Goal: Transaction & Acquisition: Obtain resource

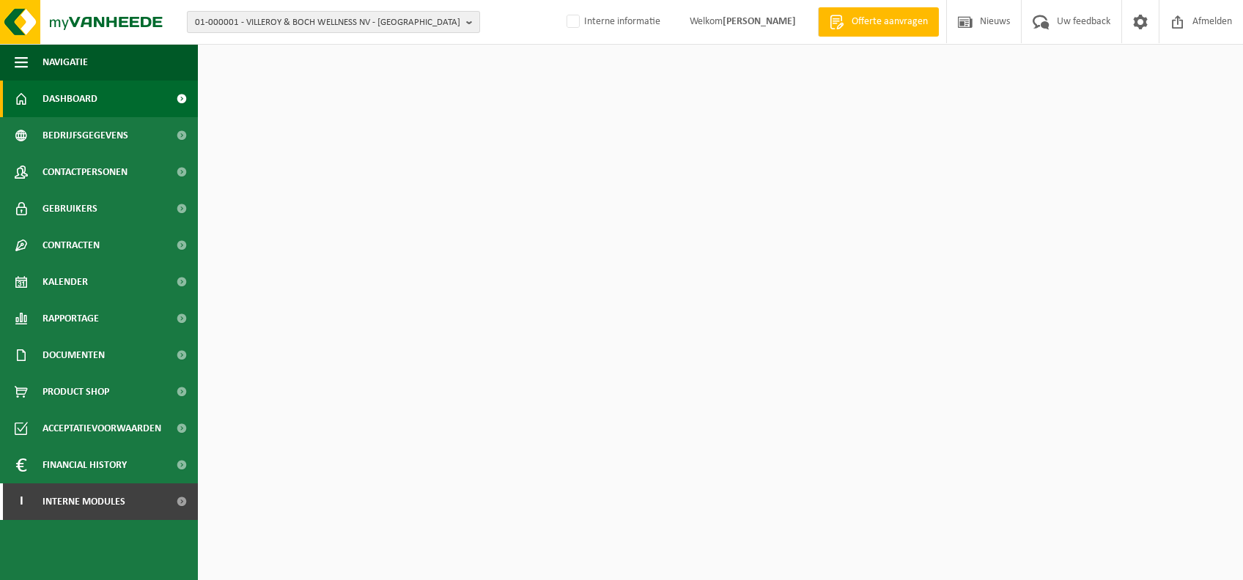
click at [358, 23] on span "01-000001 - VILLEROY & BOCH WELLNESS NV - ROESELARE" at bounding box center [327, 23] width 265 height 22
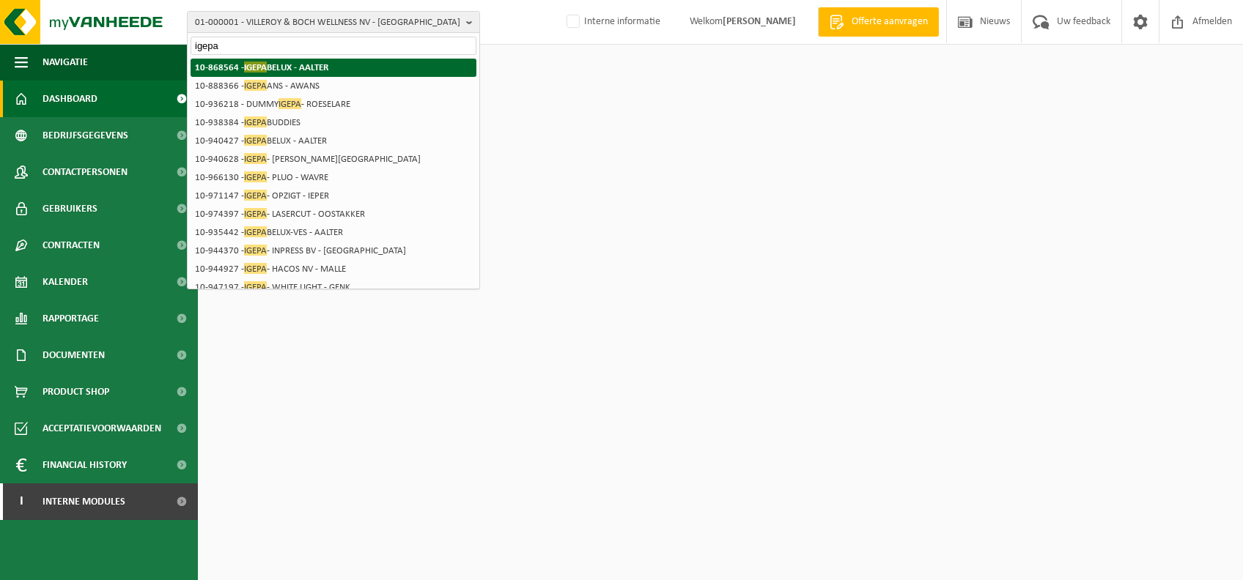
type input "igepa"
click at [366, 67] on li "10-868564 - IGEPA BELUX - AALTER" at bounding box center [334, 68] width 286 height 18
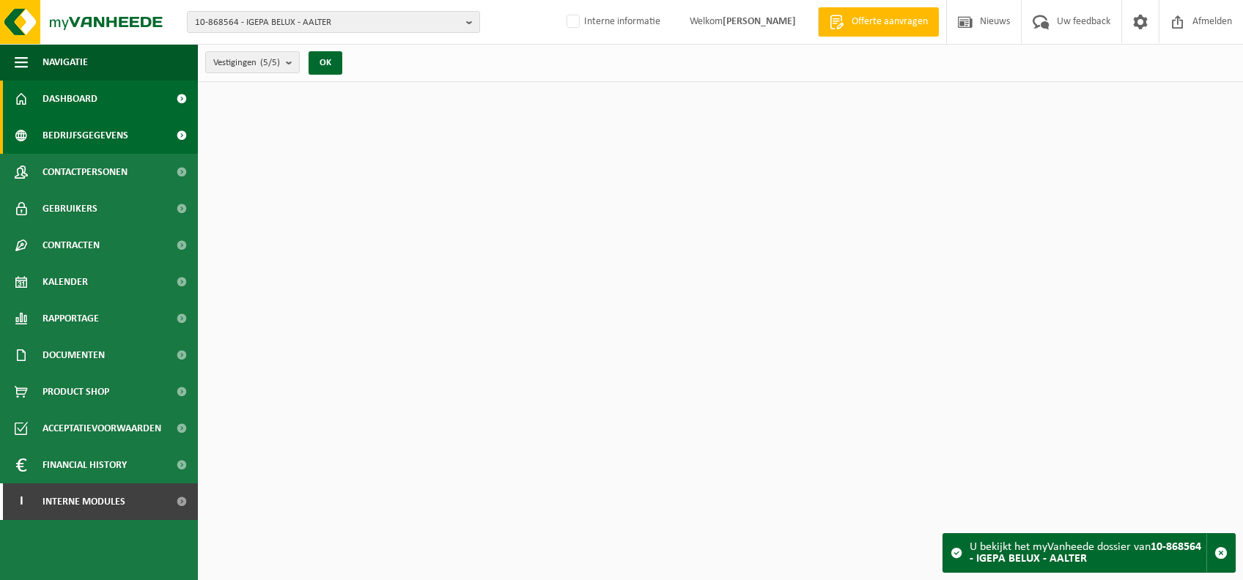
drag, startPoint x: 0, startPoint y: 0, endPoint x: 84, endPoint y: 133, distance: 157.8
click at [84, 133] on span "Bedrijfsgegevens" at bounding box center [86, 135] width 86 height 37
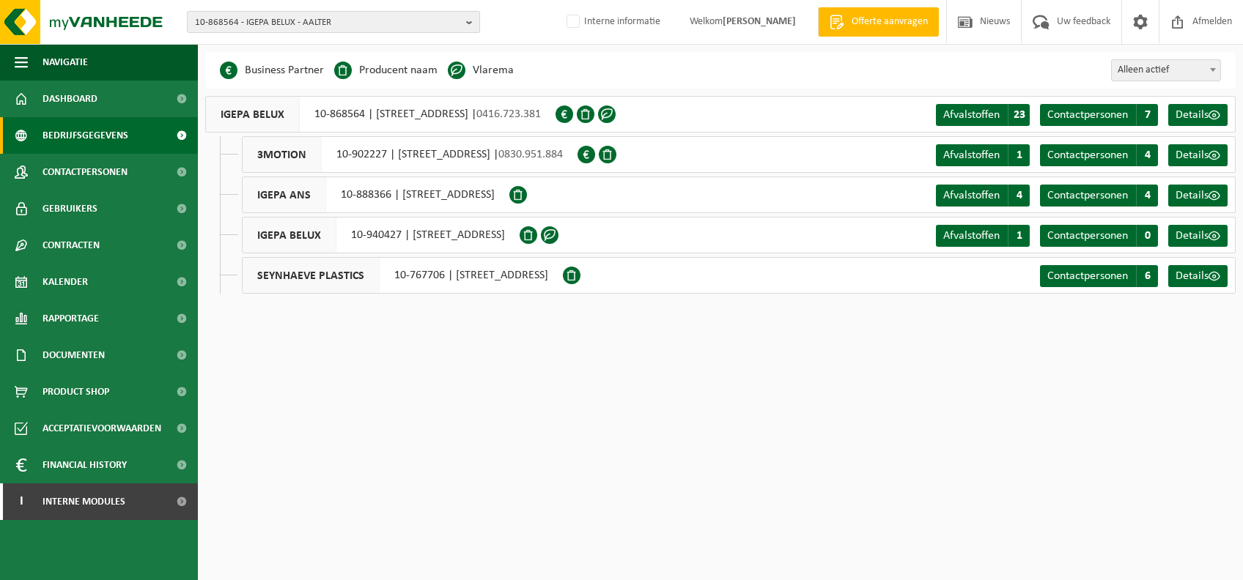
click at [327, 28] on span "10-868564 - IGEPA BELUX - AALTER" at bounding box center [327, 23] width 265 height 22
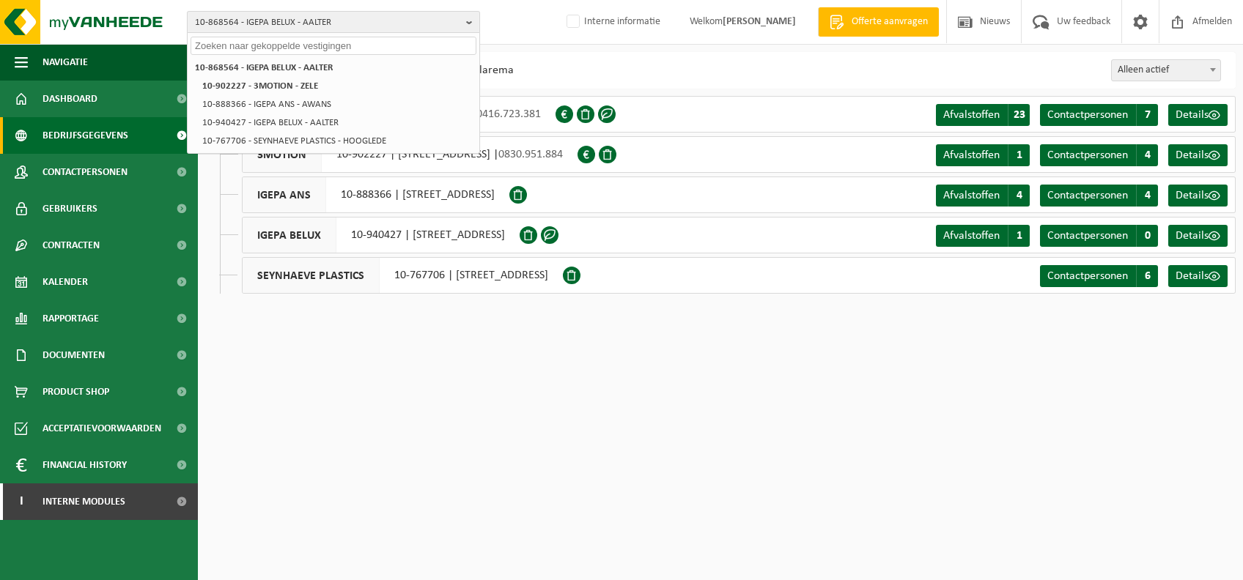
click at [327, 28] on span "10-868564 - IGEPA BELUX - AALTER" at bounding box center [327, 23] width 265 height 22
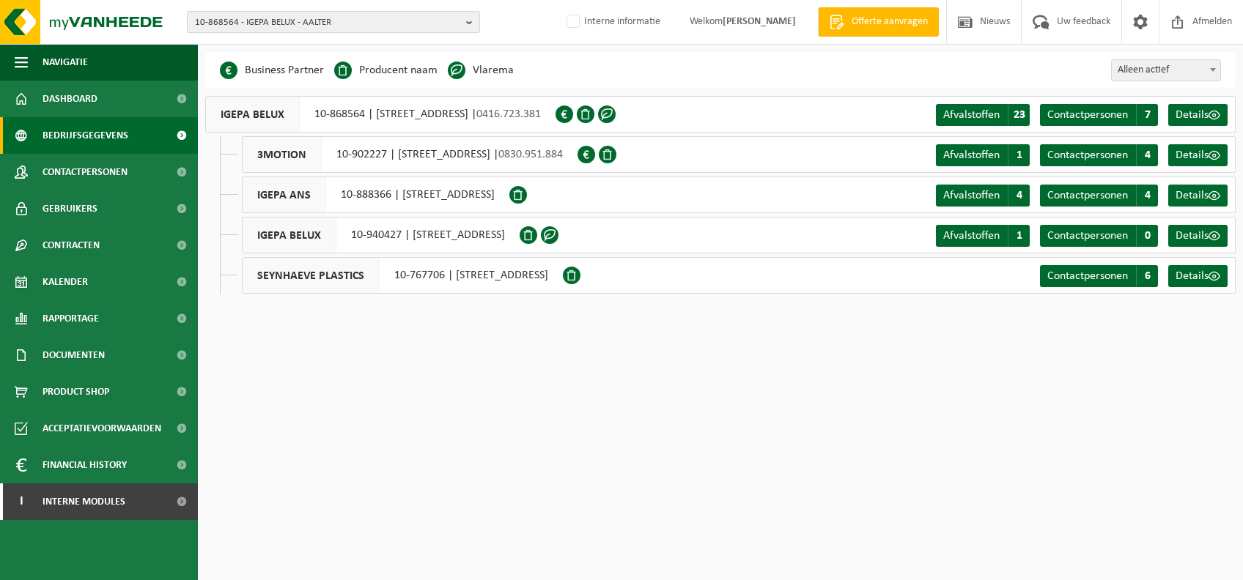
click at [295, 18] on span "10-868564 - IGEPA BELUX - AALTER" at bounding box center [327, 23] width 265 height 22
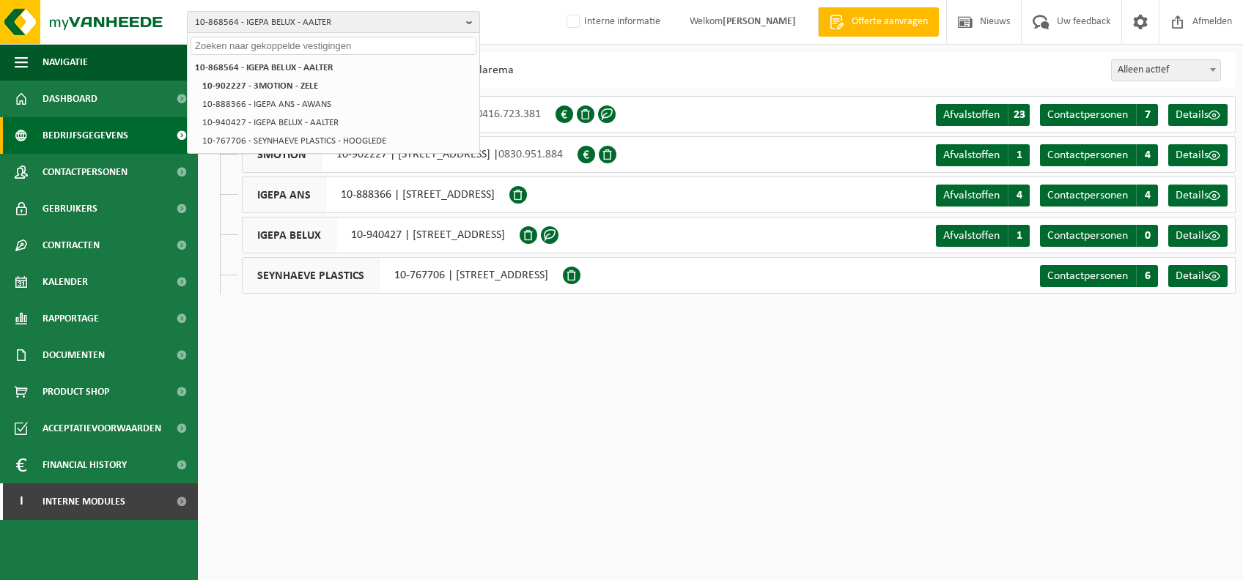
type input "i"
type input "e"
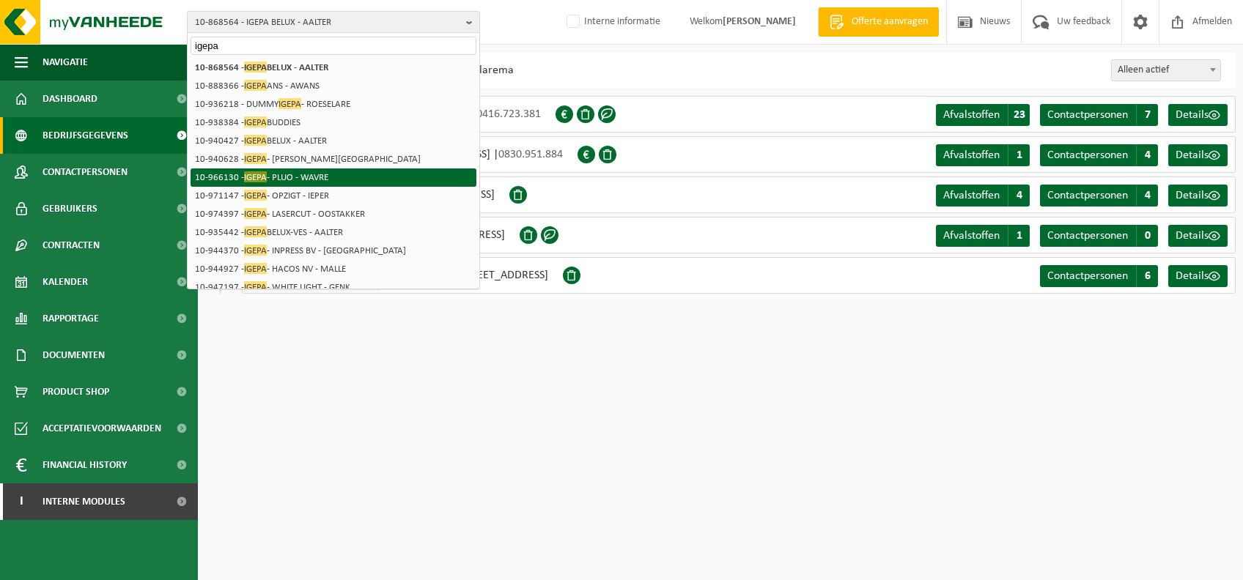
type input "igepa"
click at [328, 179] on li "10-966130 - IGEPA - PLUO - WAVRE" at bounding box center [334, 178] width 286 height 18
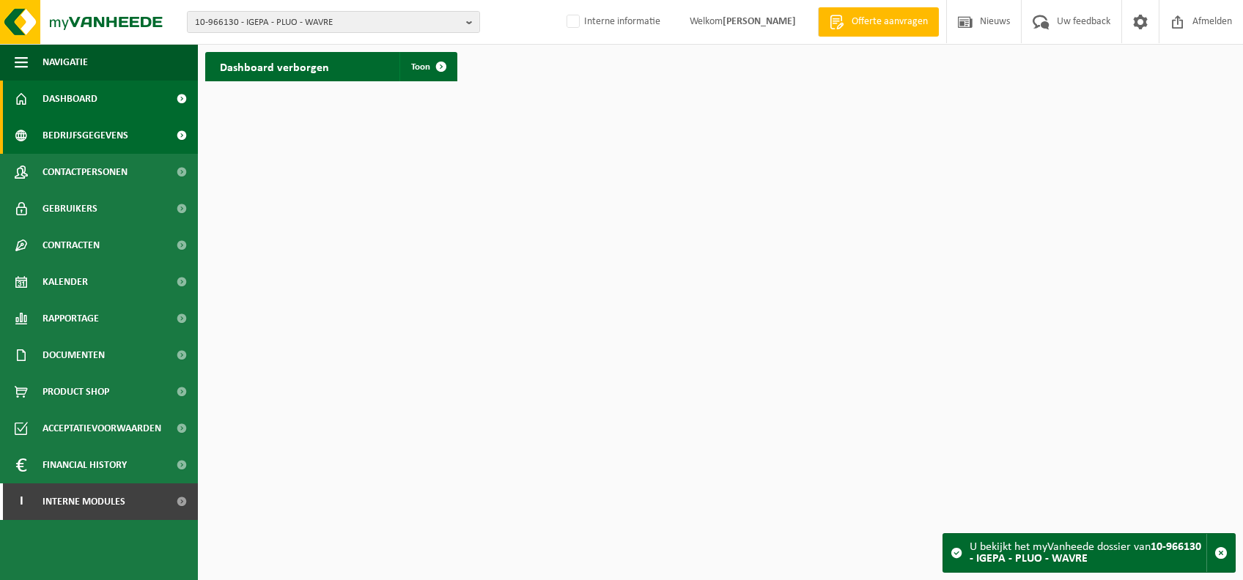
click at [110, 151] on span "Bedrijfsgegevens" at bounding box center [86, 135] width 86 height 37
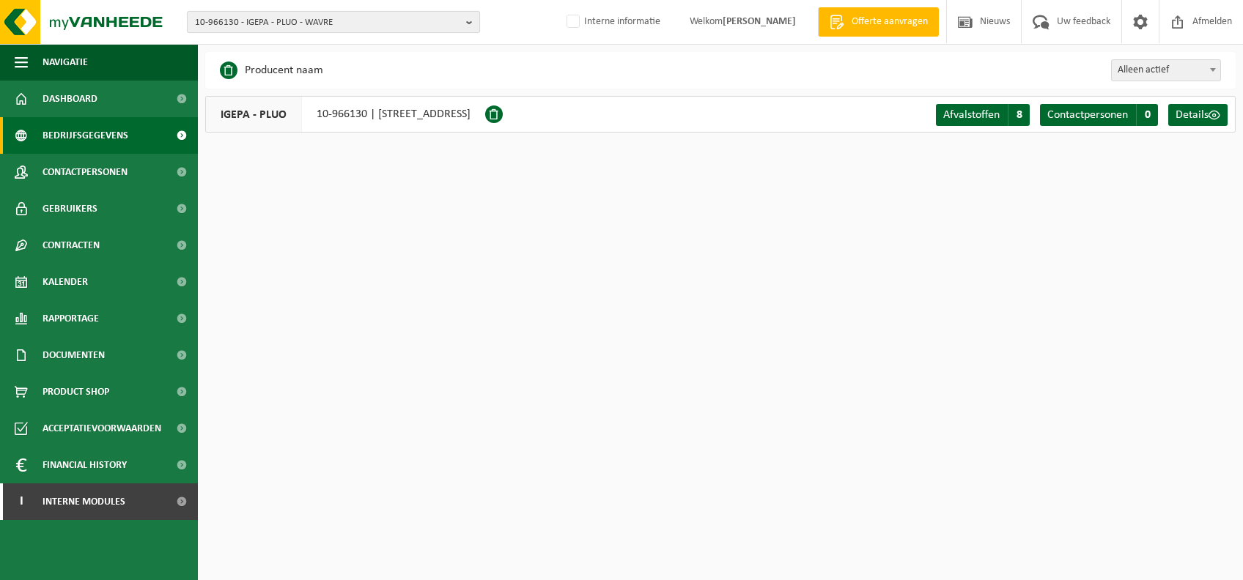
click at [322, 30] on span "10-966130 - IGEPA - PLUO - WAVRE" at bounding box center [327, 23] width 265 height 22
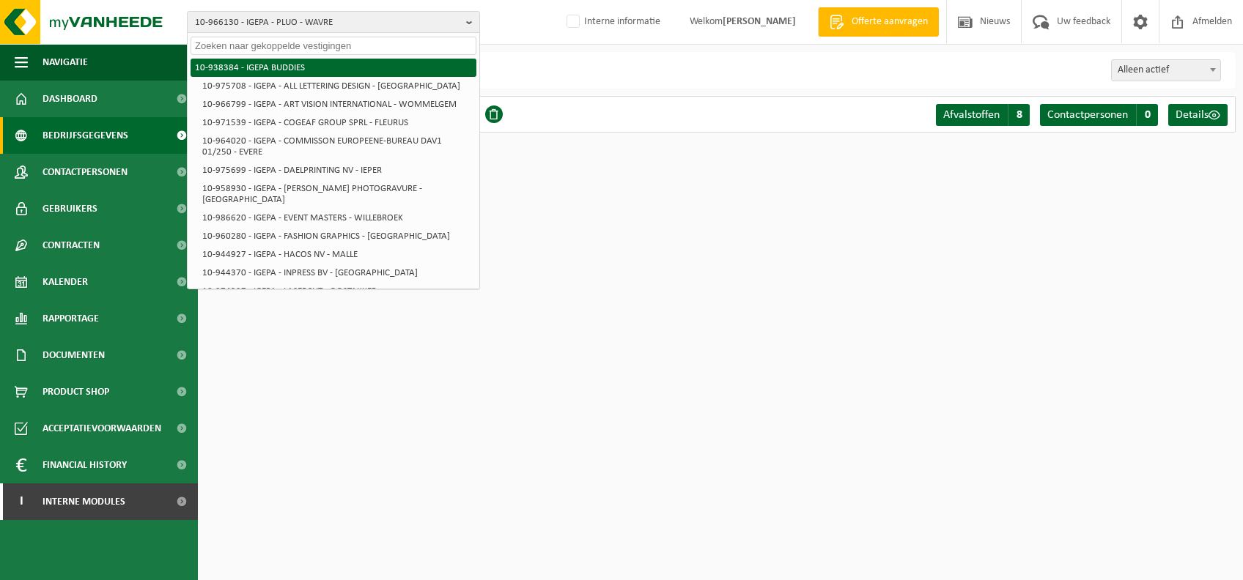
click at [298, 64] on li "10-938384 - IGEPA BUDDIES" at bounding box center [334, 68] width 286 height 18
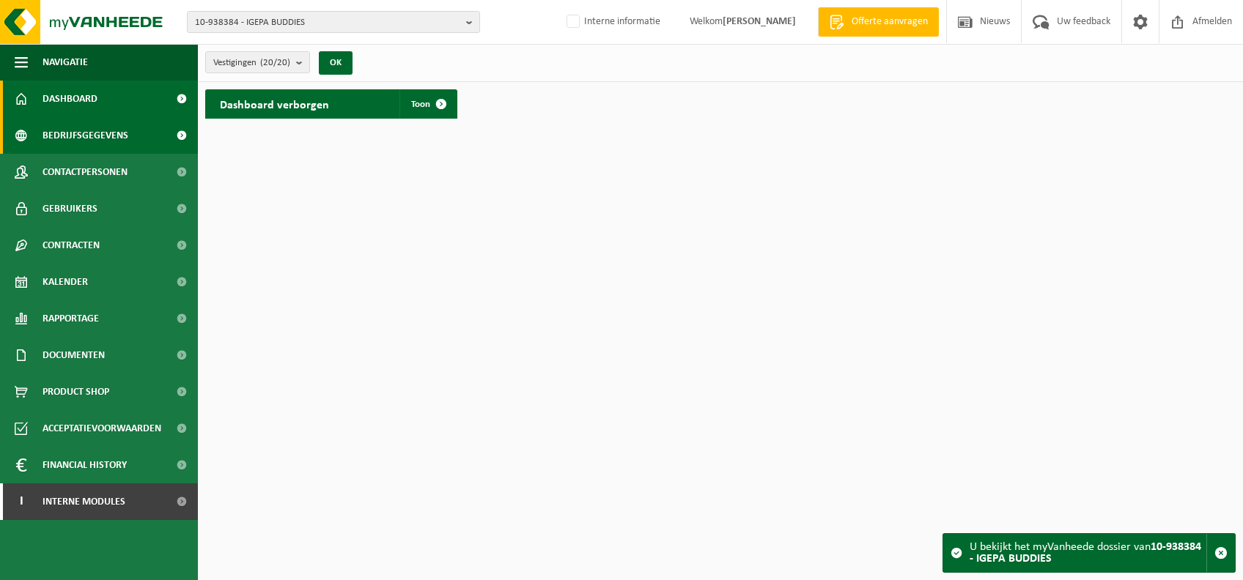
click at [88, 146] on span "Bedrijfsgegevens" at bounding box center [86, 135] width 86 height 37
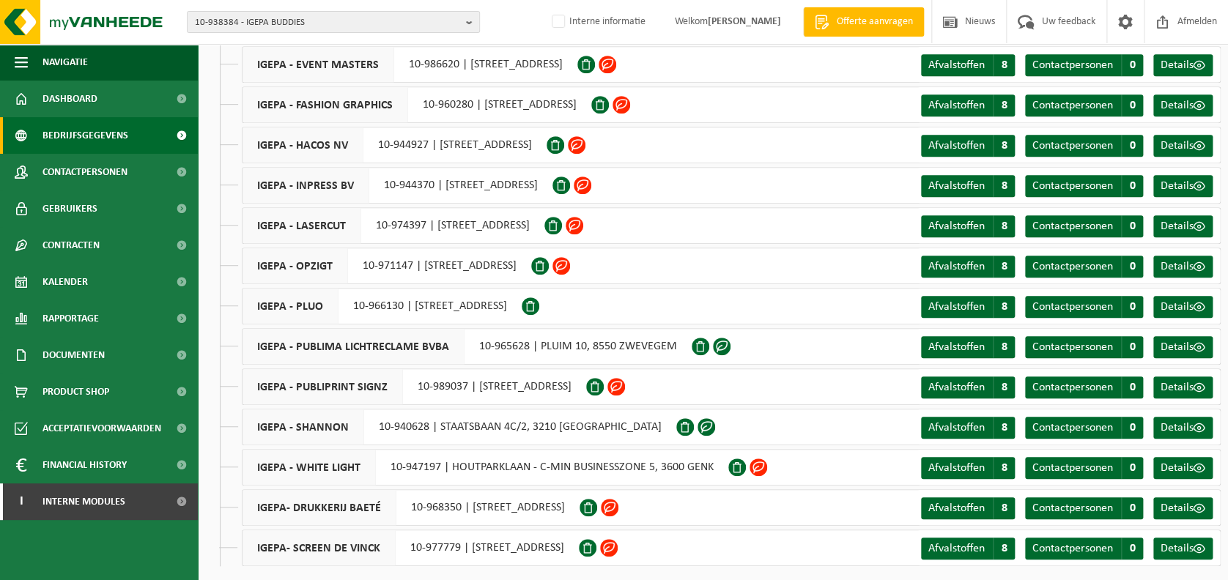
scroll to position [335, 0]
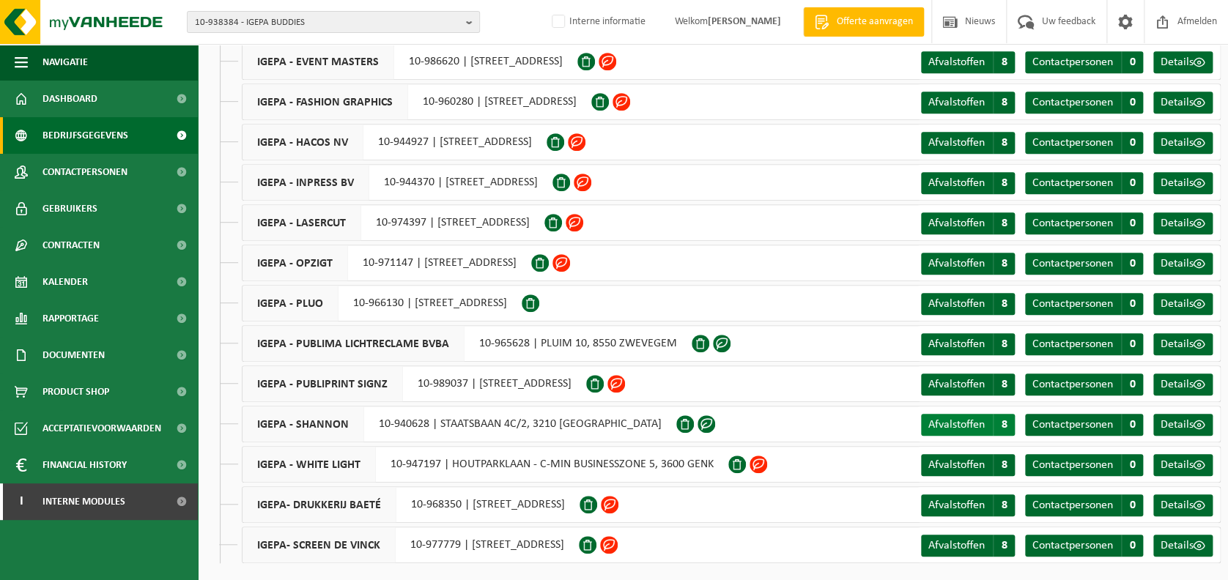
click at [969, 422] on span "Afvalstoffen" at bounding box center [957, 425] width 56 height 12
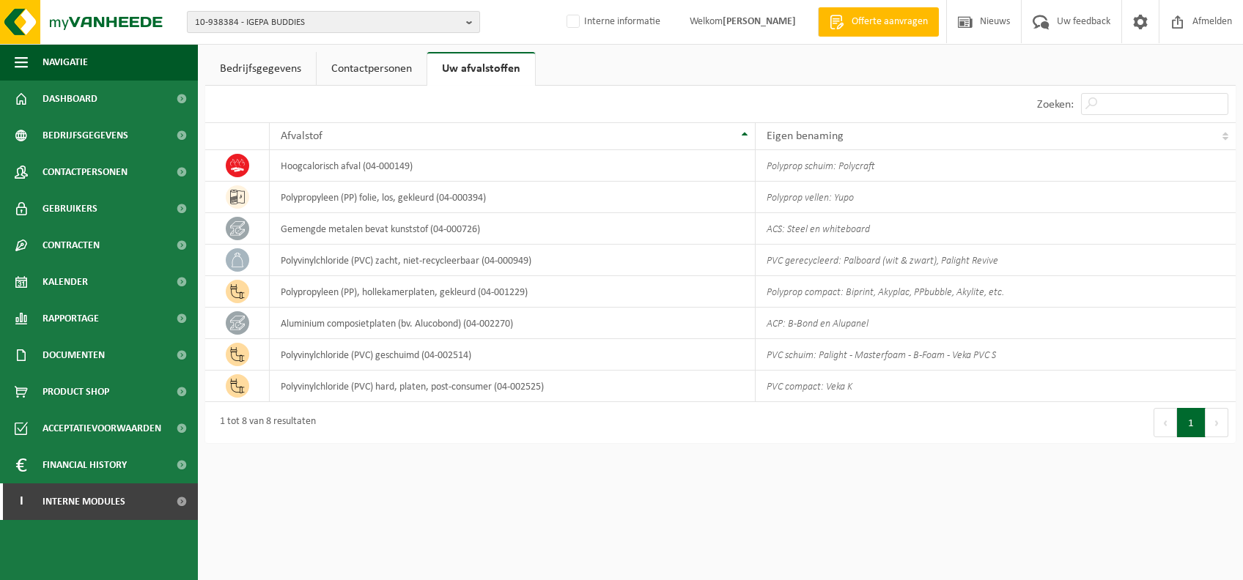
click at [246, 25] on span "10-938384 - IGEPA BUDDIES" at bounding box center [327, 23] width 265 height 22
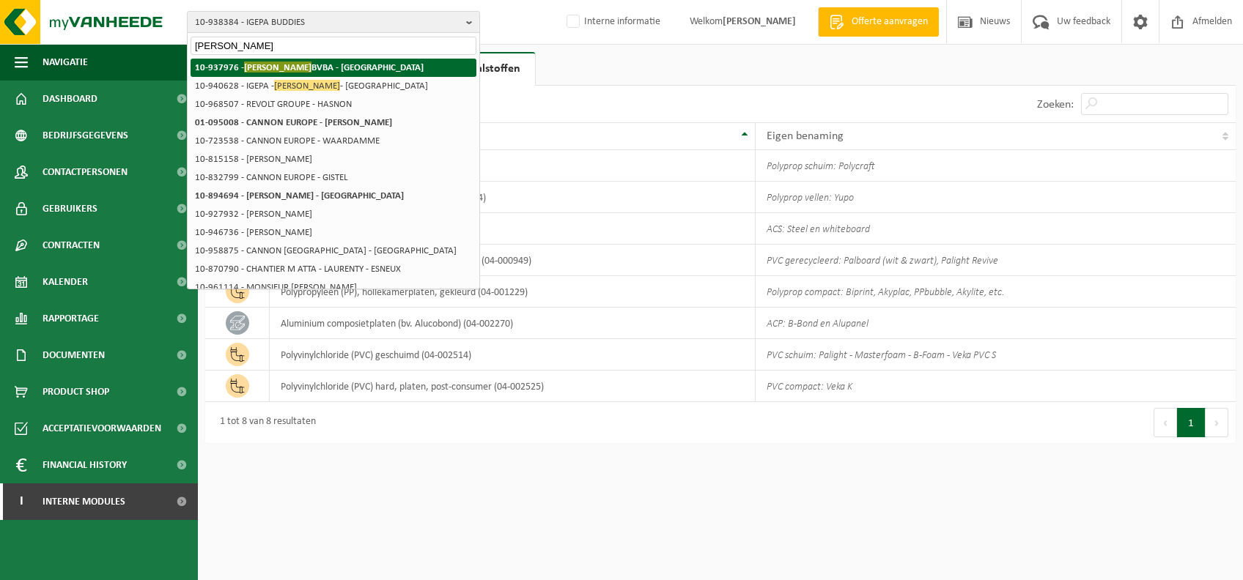
type input "shannon"
click at [352, 66] on li "10-937976 - SHANNON BVBA - LUBBEEK" at bounding box center [334, 68] width 286 height 18
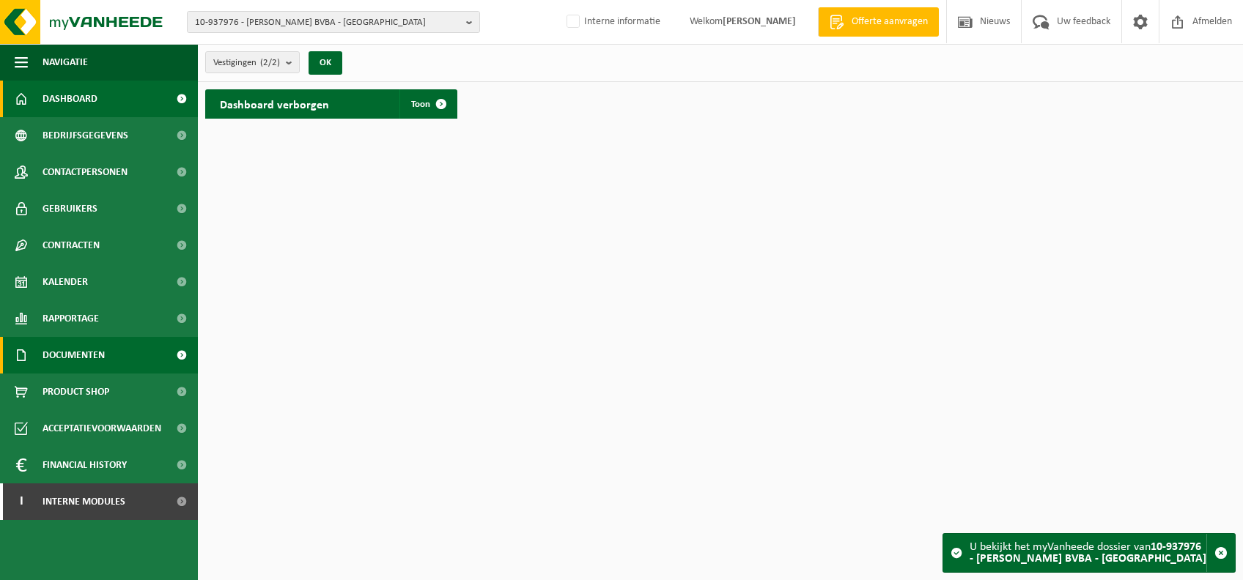
click at [84, 348] on span "Documenten" at bounding box center [74, 355] width 62 height 37
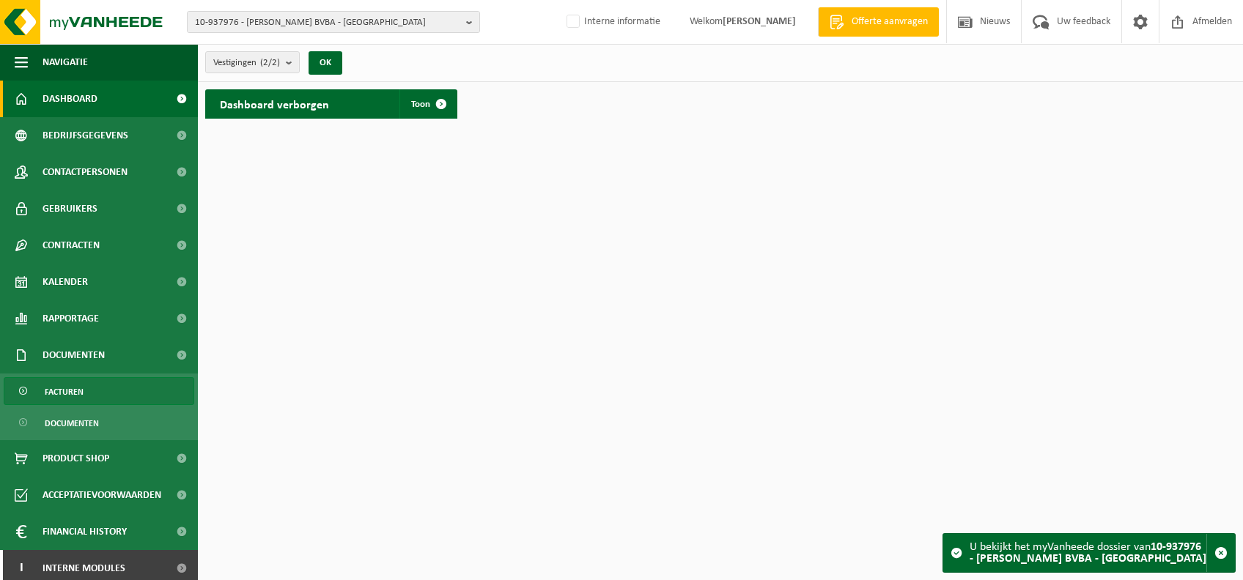
click at [103, 385] on link "Facturen" at bounding box center [99, 391] width 191 height 28
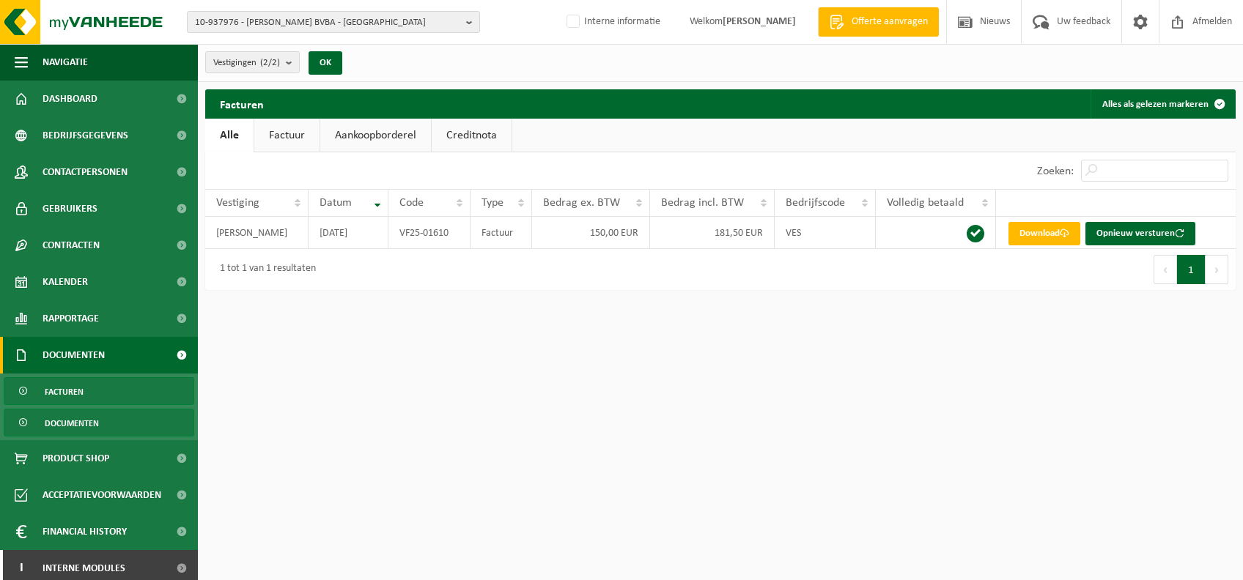
click at [92, 416] on span "Documenten" at bounding box center [72, 424] width 54 height 28
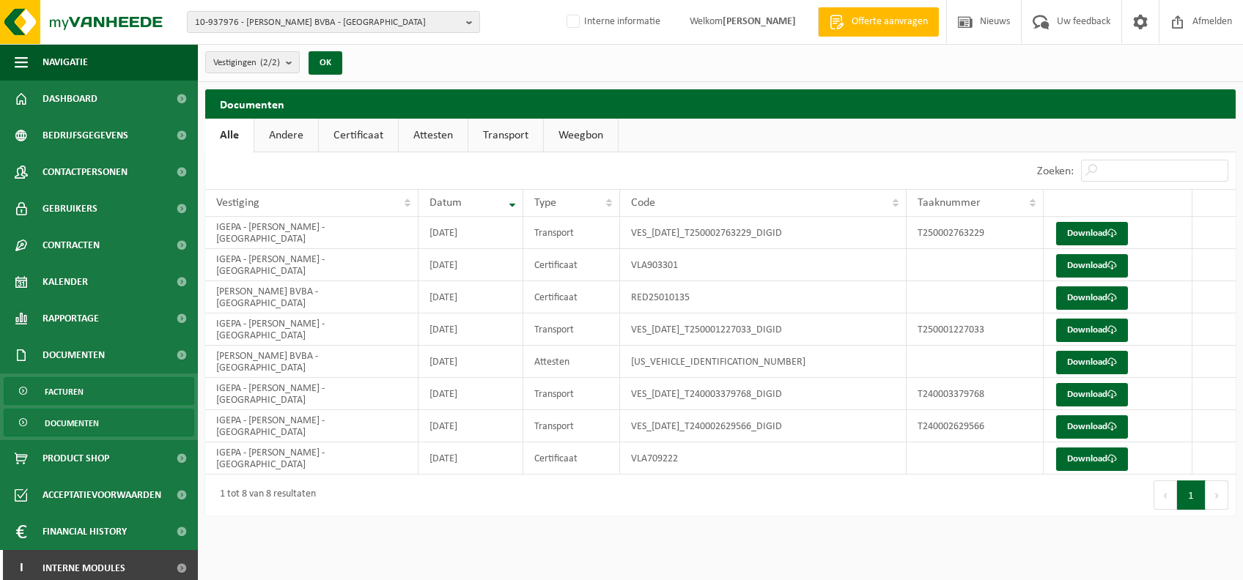
click at [106, 394] on link "Facturen" at bounding box center [99, 391] width 191 height 28
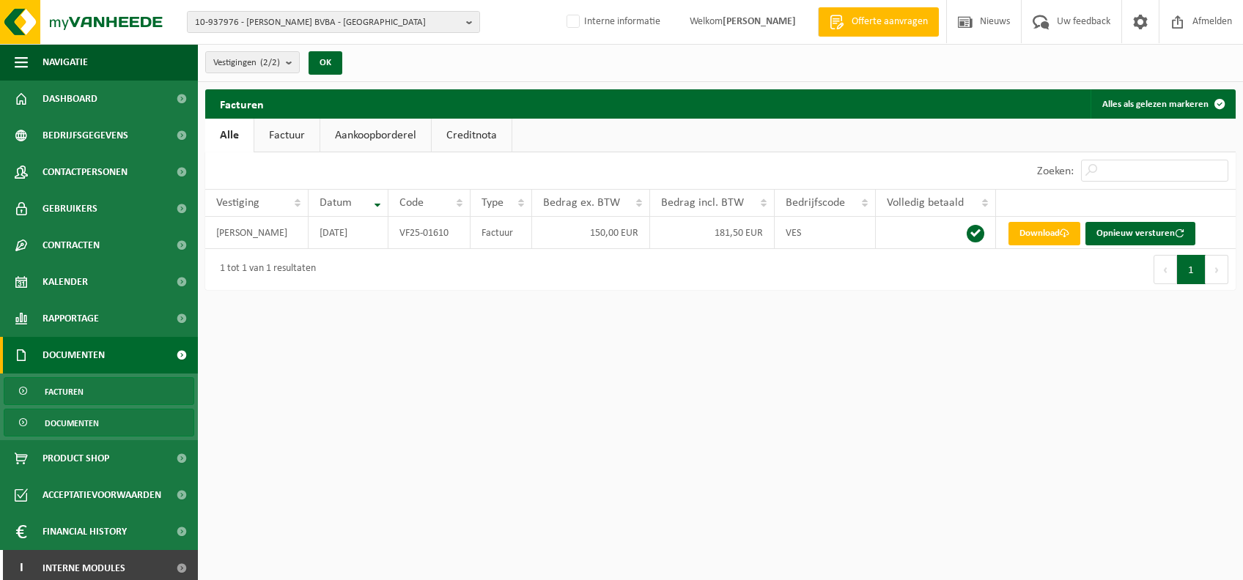
click at [130, 418] on link "Documenten" at bounding box center [99, 423] width 191 height 28
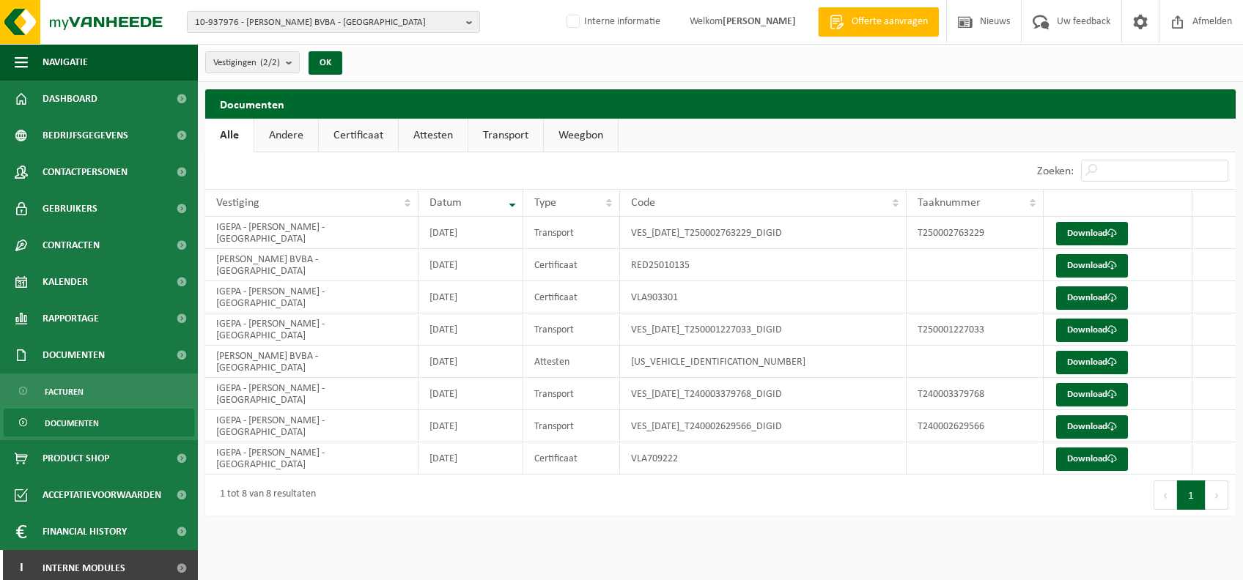
click at [358, 130] on link "Certificaat" at bounding box center [358, 136] width 79 height 34
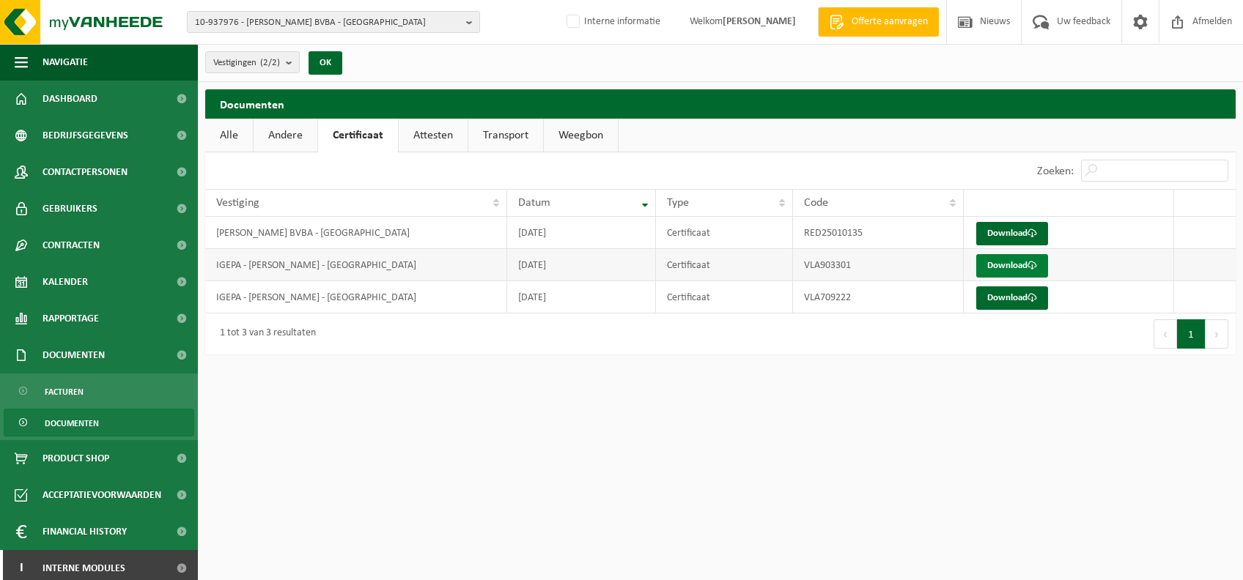
click at [1019, 265] on link "Download" at bounding box center [1012, 265] width 72 height 23
click at [431, 140] on link "Attesten" at bounding box center [433, 136] width 69 height 34
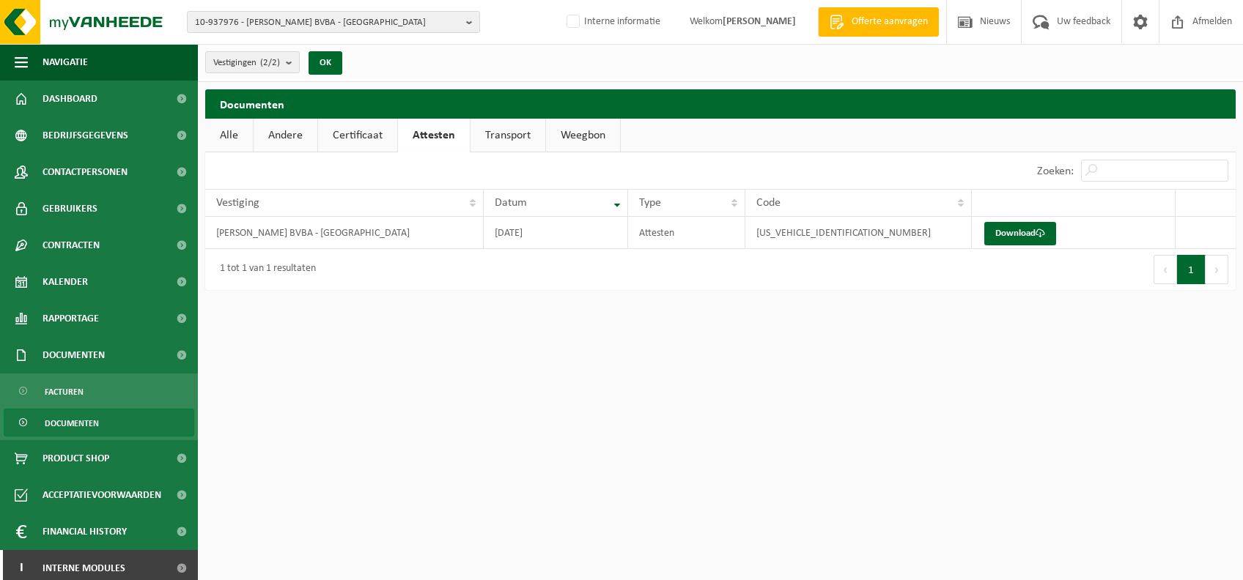
click at [510, 132] on link "Transport" at bounding box center [507, 136] width 75 height 34
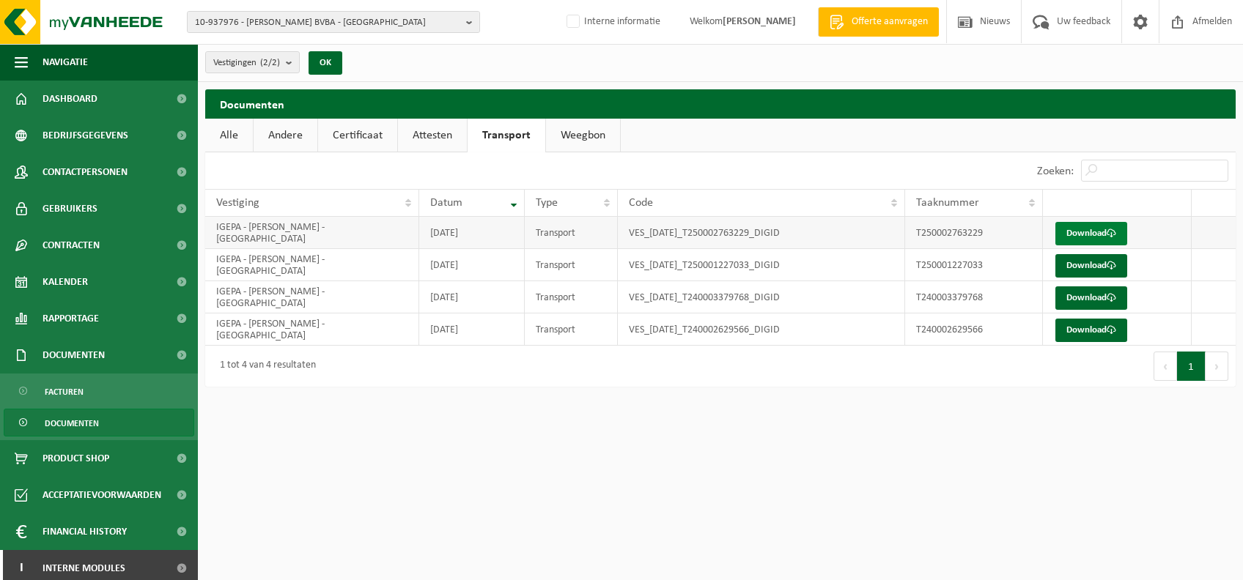
click at [1068, 228] on link "Download" at bounding box center [1091, 233] width 72 height 23
click at [575, 139] on link "Weegbon" at bounding box center [583, 136] width 74 height 34
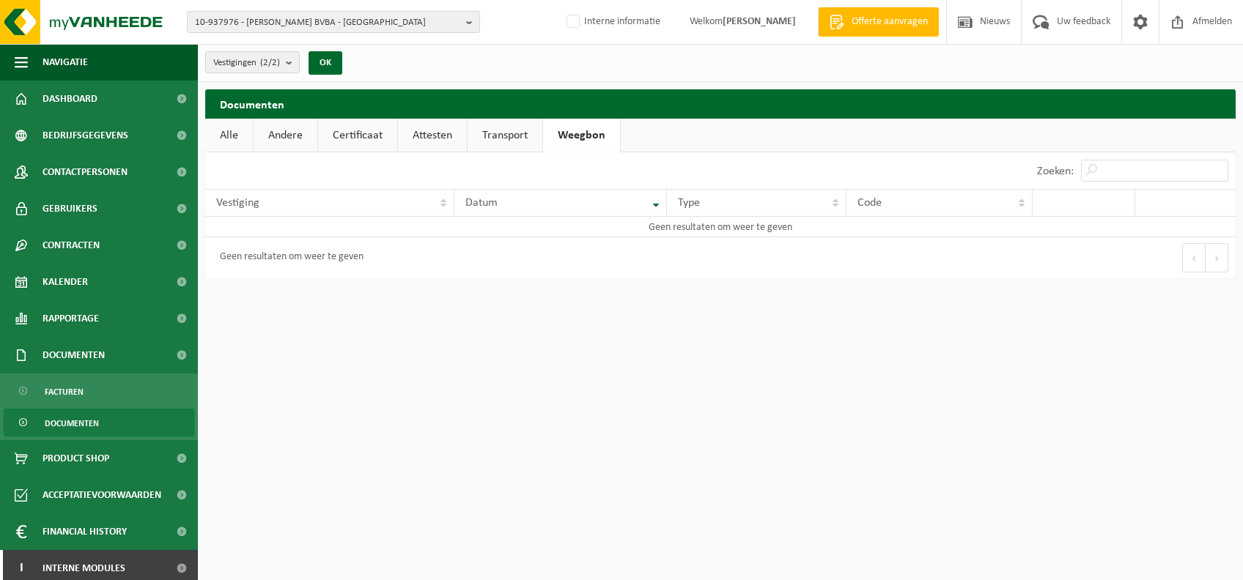
click at [503, 129] on link "Transport" at bounding box center [505, 136] width 75 height 34
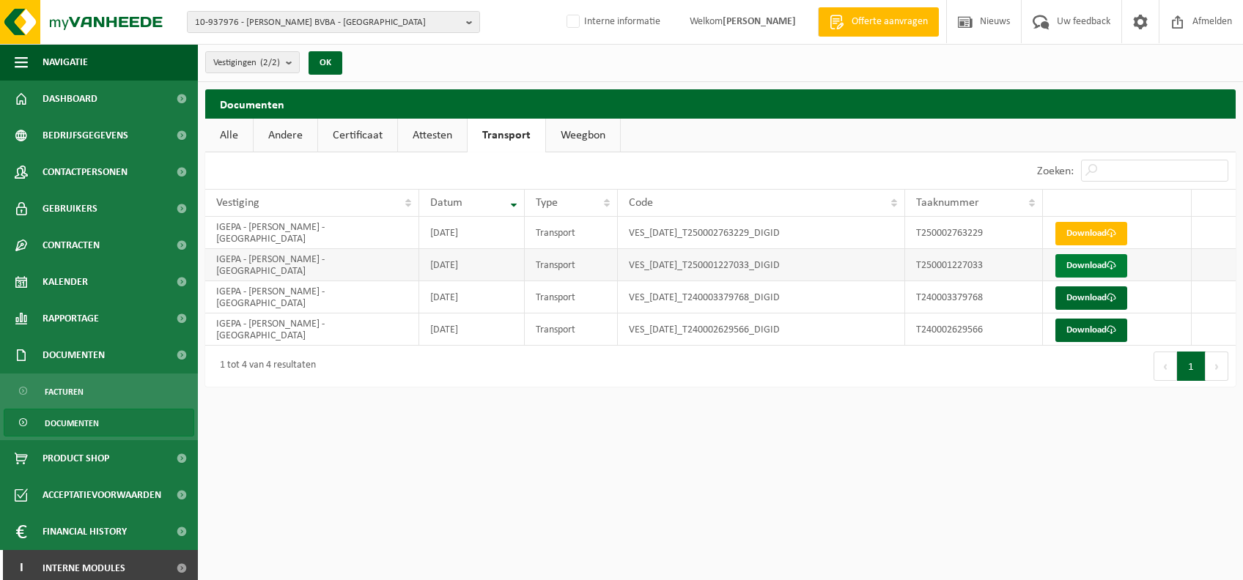
click at [1122, 265] on link "Download" at bounding box center [1091, 265] width 72 height 23
click at [133, 315] on link "Rapportage" at bounding box center [99, 318] width 198 height 37
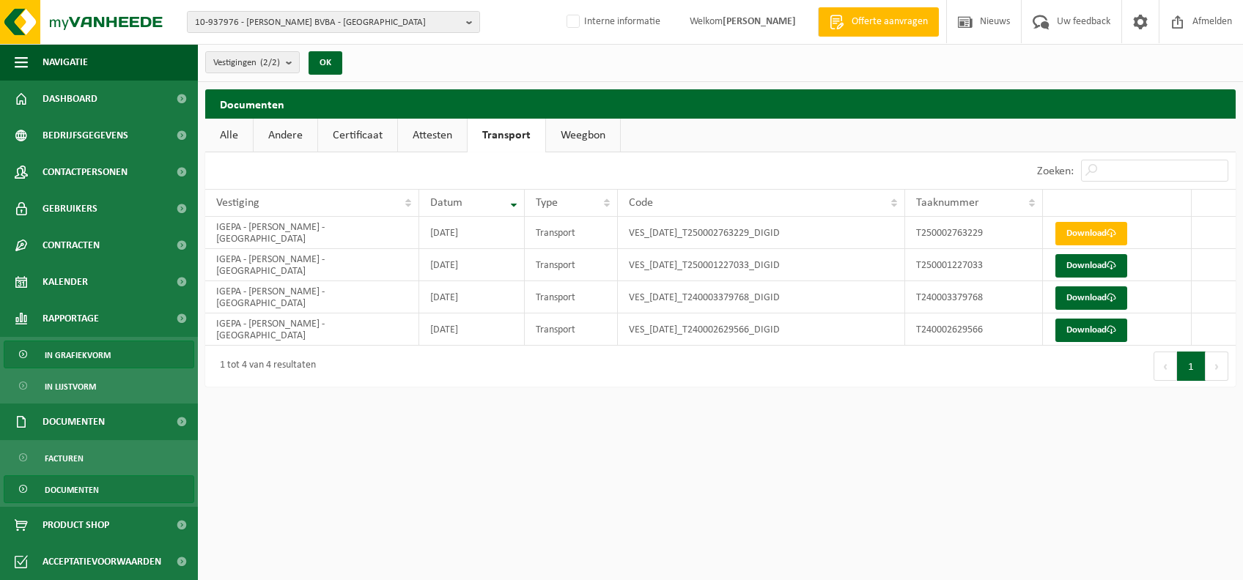
click at [99, 353] on span "In grafiekvorm" at bounding box center [78, 356] width 66 height 28
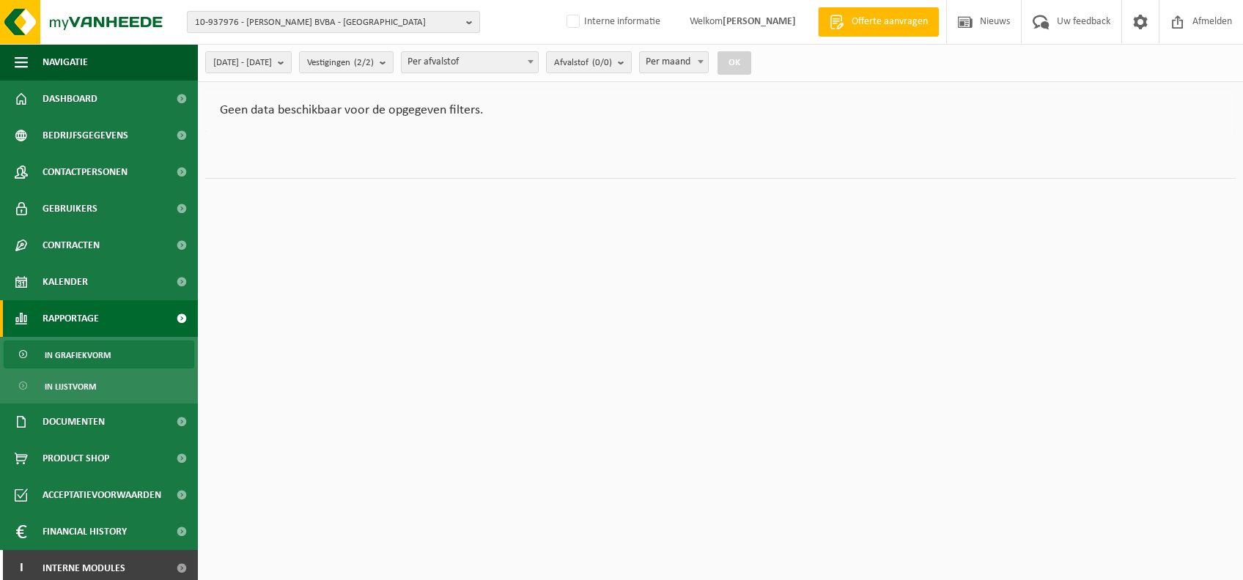
click at [367, 18] on span "10-937976 - [PERSON_NAME] BVBA - [GEOGRAPHIC_DATA]" at bounding box center [327, 23] width 265 height 22
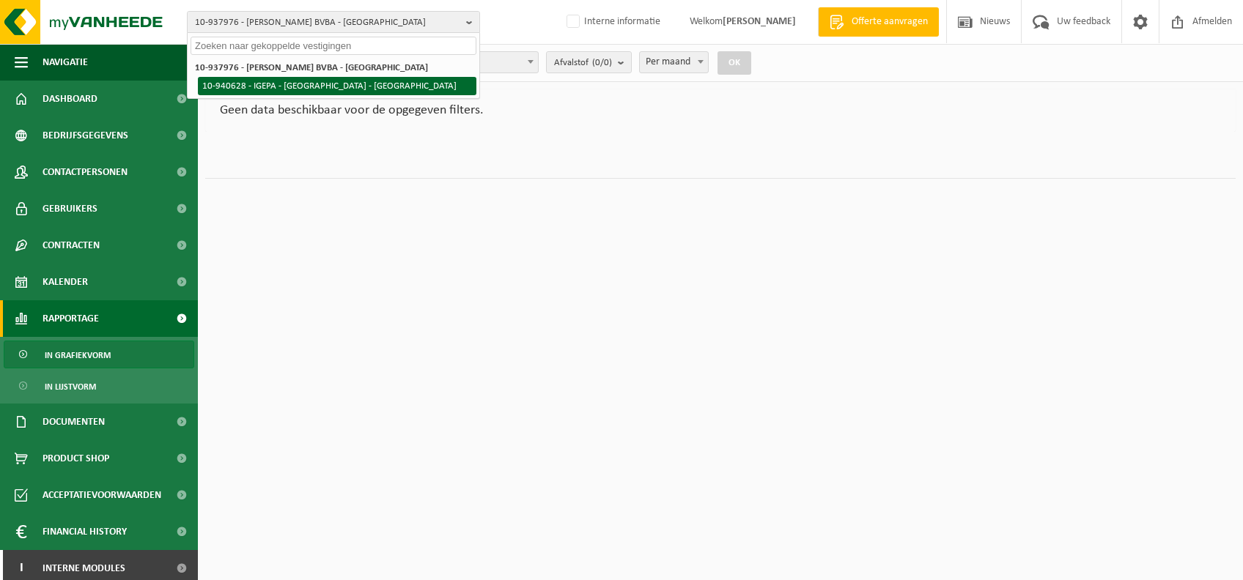
click at [292, 78] on li "10-940628 - IGEPA - [GEOGRAPHIC_DATA] - [GEOGRAPHIC_DATA]" at bounding box center [337, 86] width 278 height 18
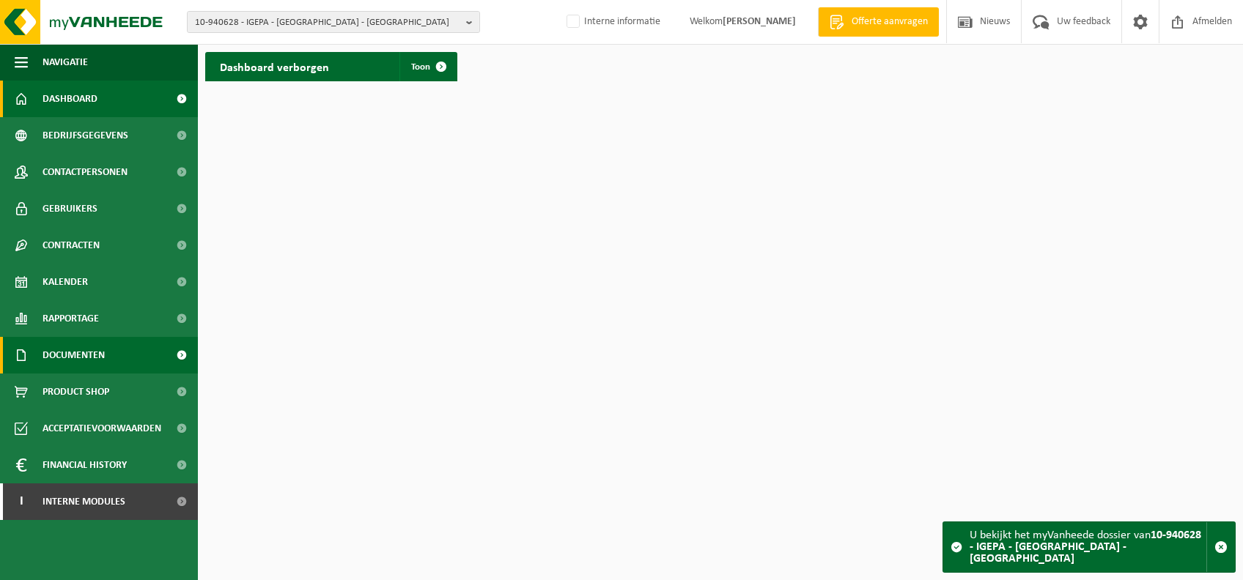
click at [128, 362] on link "Documenten" at bounding box center [99, 355] width 198 height 37
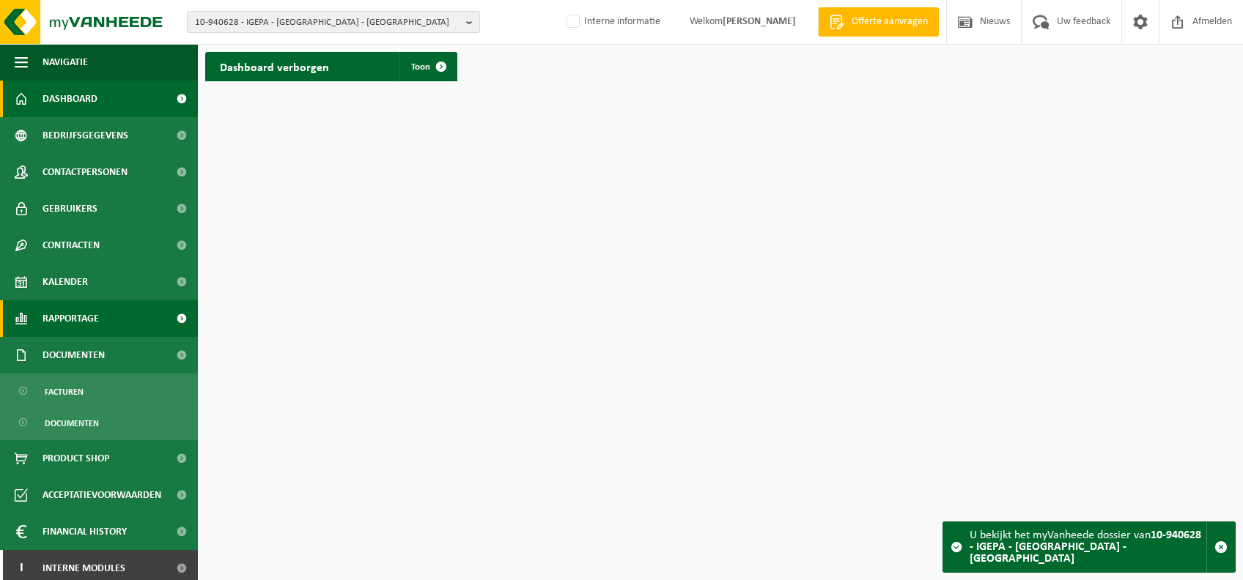
click at [102, 329] on link "Rapportage" at bounding box center [99, 318] width 198 height 37
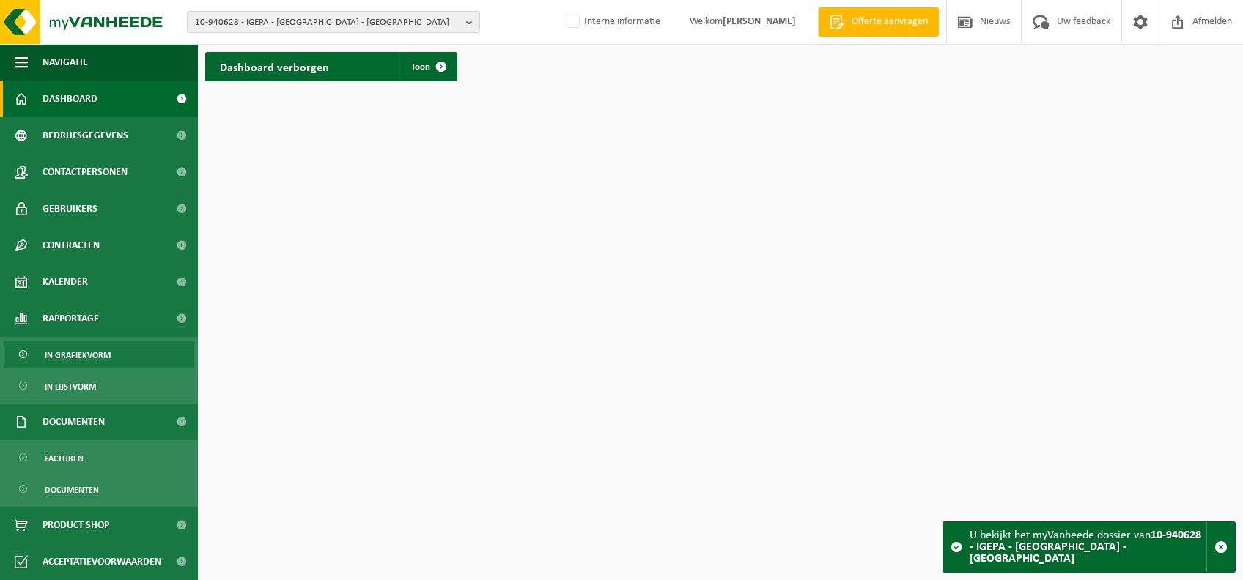
click at [105, 344] on span "In grafiekvorm" at bounding box center [78, 356] width 66 height 28
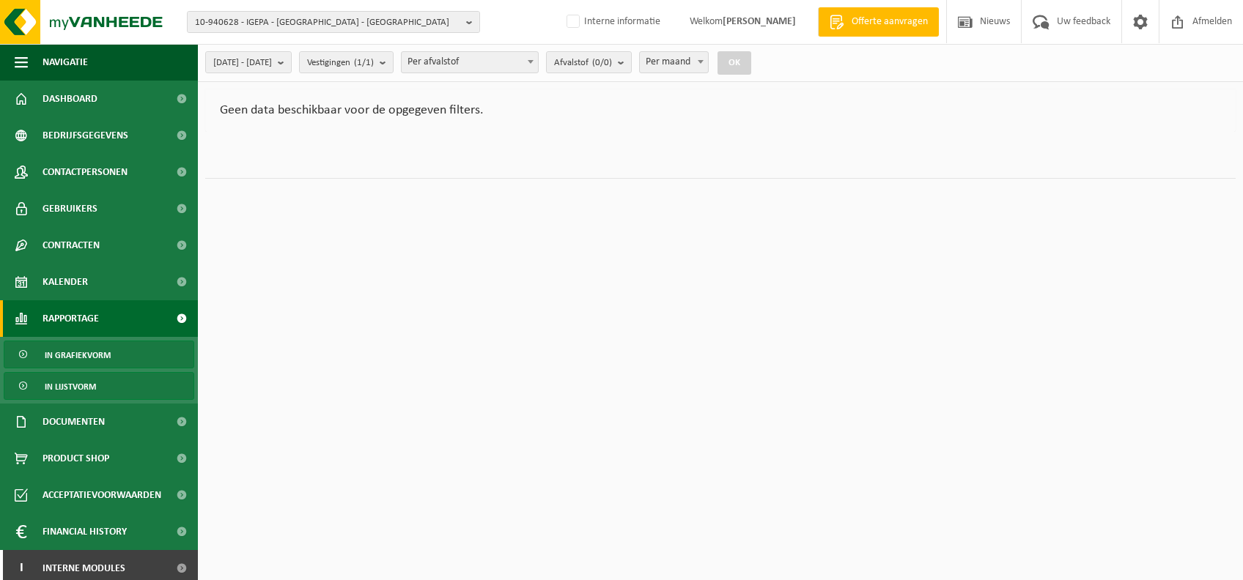
click at [82, 381] on span "In lijstvorm" at bounding box center [70, 387] width 51 height 28
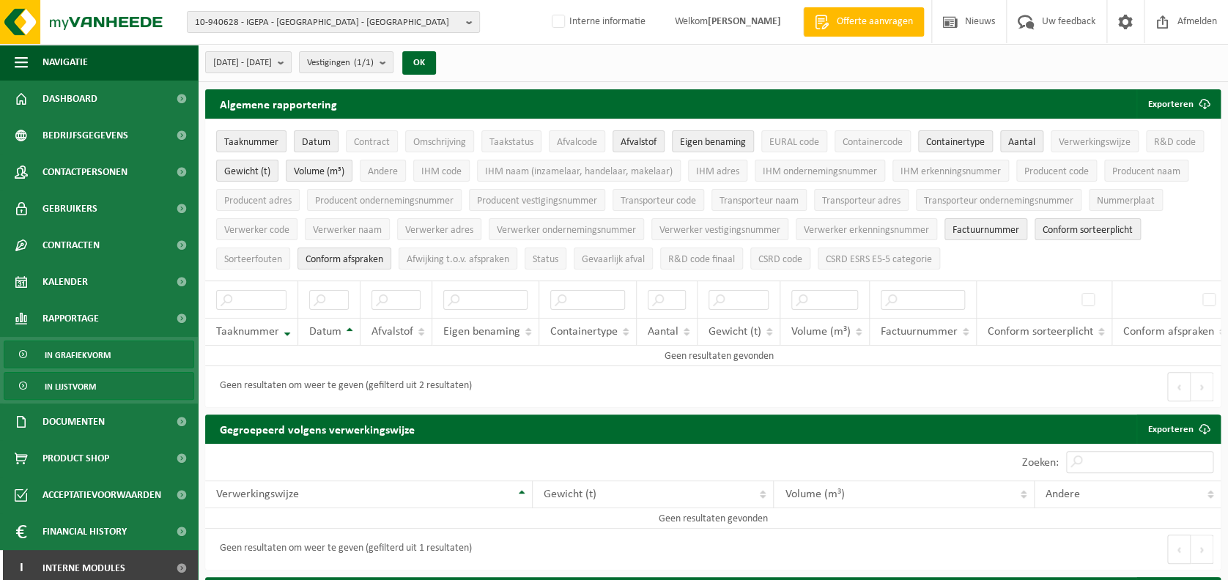
click at [108, 355] on span "In grafiekvorm" at bounding box center [78, 356] width 66 height 28
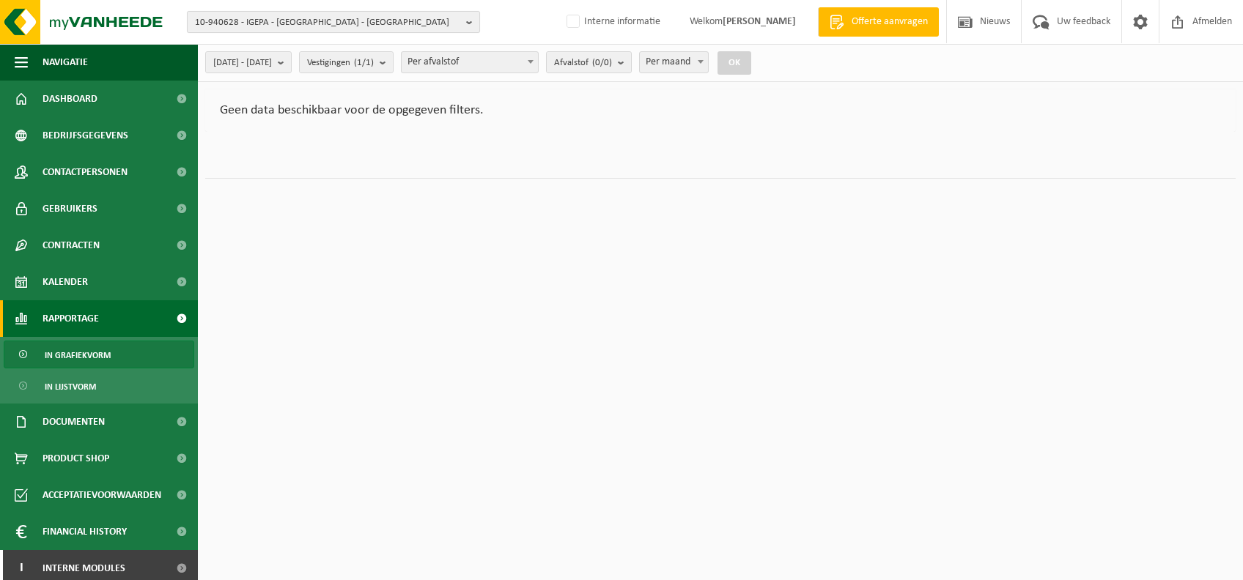
click at [399, 15] on span "10-940628 - IGEPA - [GEOGRAPHIC_DATA] - [GEOGRAPHIC_DATA]" at bounding box center [327, 23] width 265 height 22
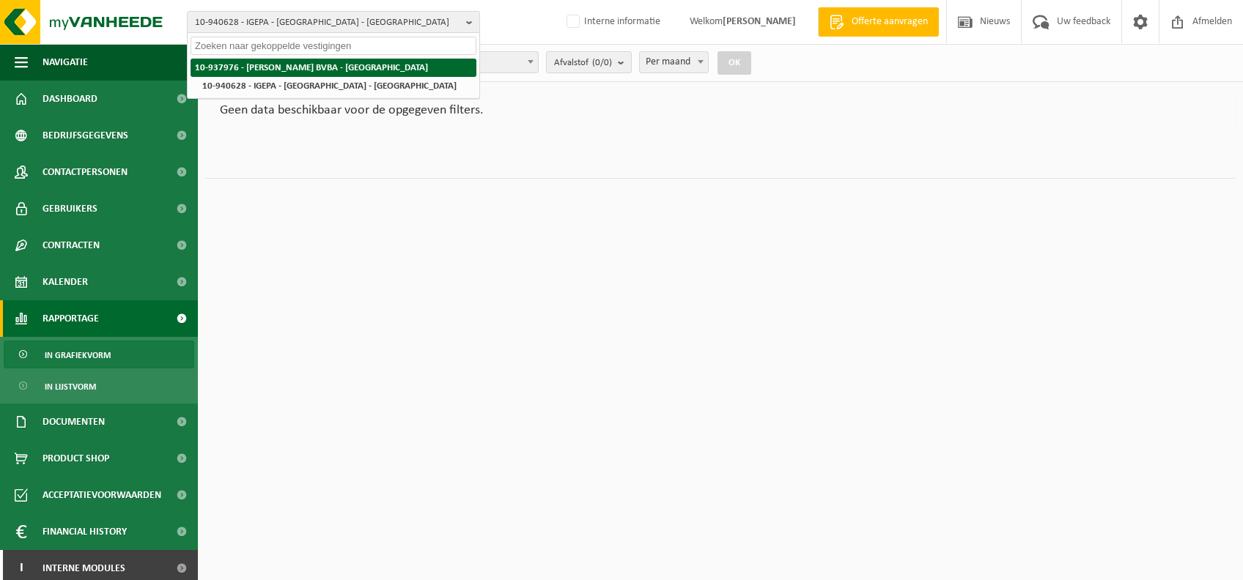
click at [320, 63] on strong "10-937976 - [PERSON_NAME] BVBA - [GEOGRAPHIC_DATA]" at bounding box center [311, 68] width 233 height 10
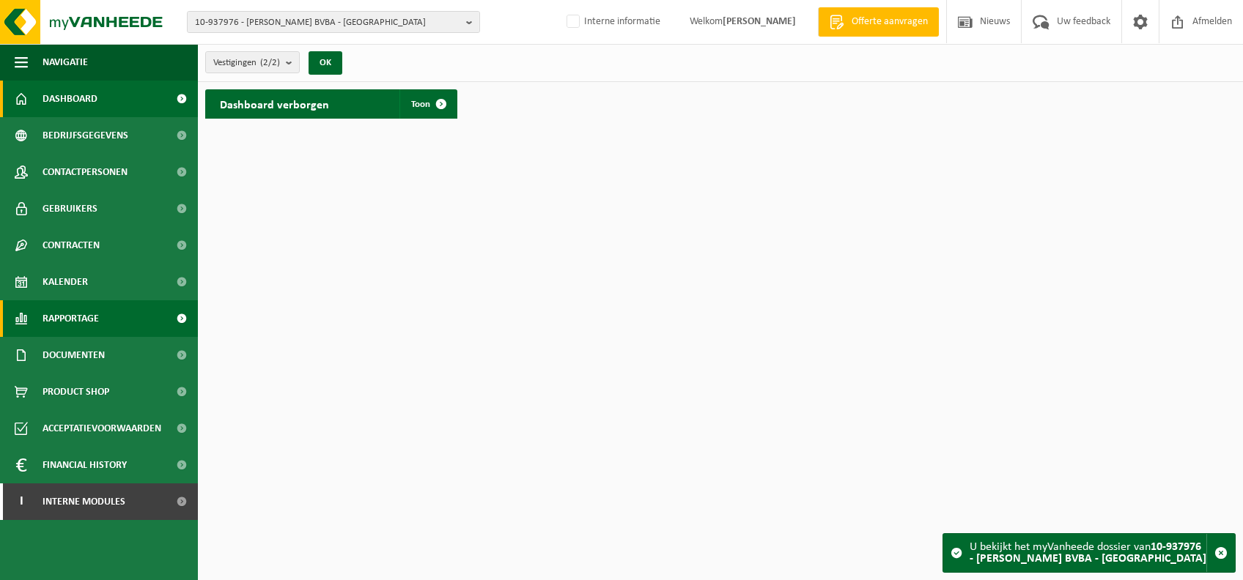
click at [75, 320] on span "Rapportage" at bounding box center [71, 318] width 56 height 37
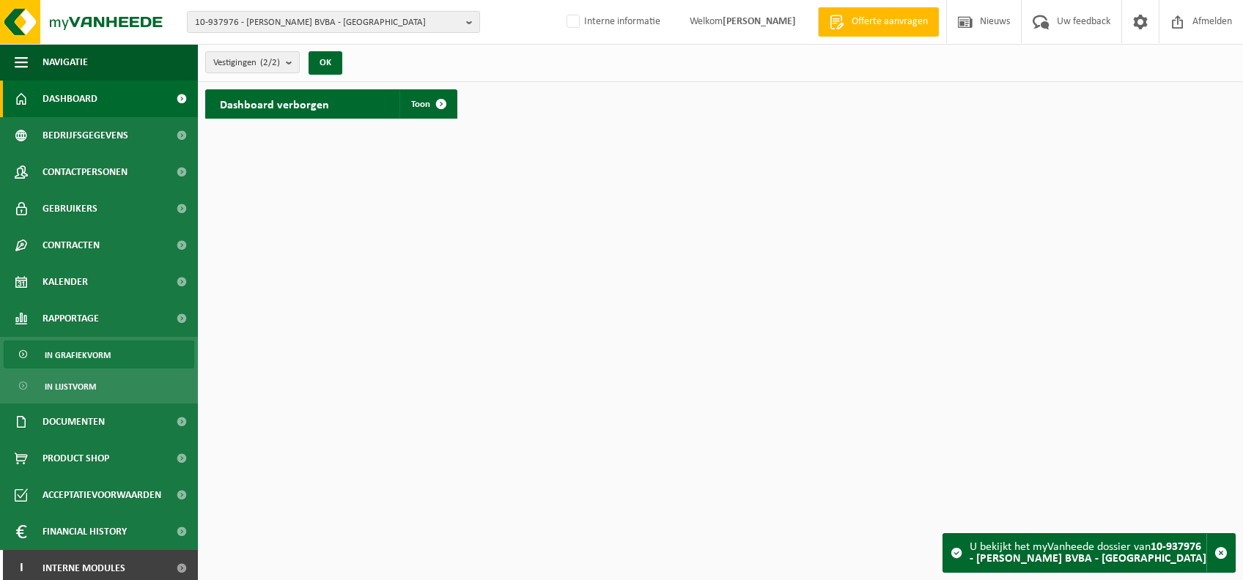
click at [72, 359] on span "In grafiekvorm" at bounding box center [78, 356] width 66 height 28
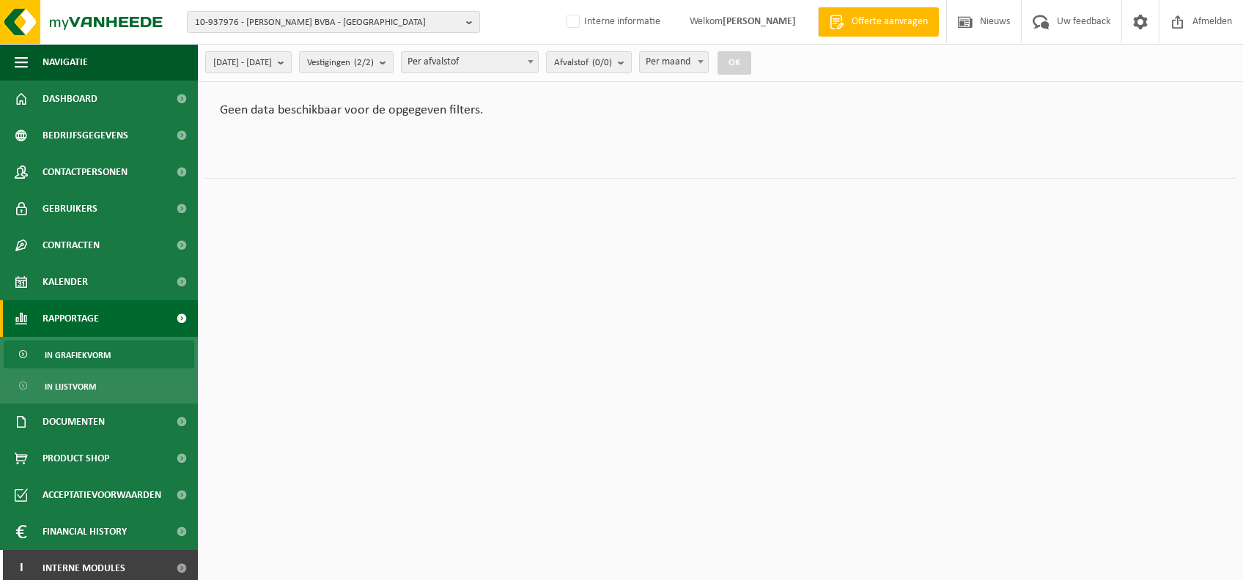
click at [272, 64] on span "2025-05-01 - 2025-10-13" at bounding box center [242, 63] width 59 height 22
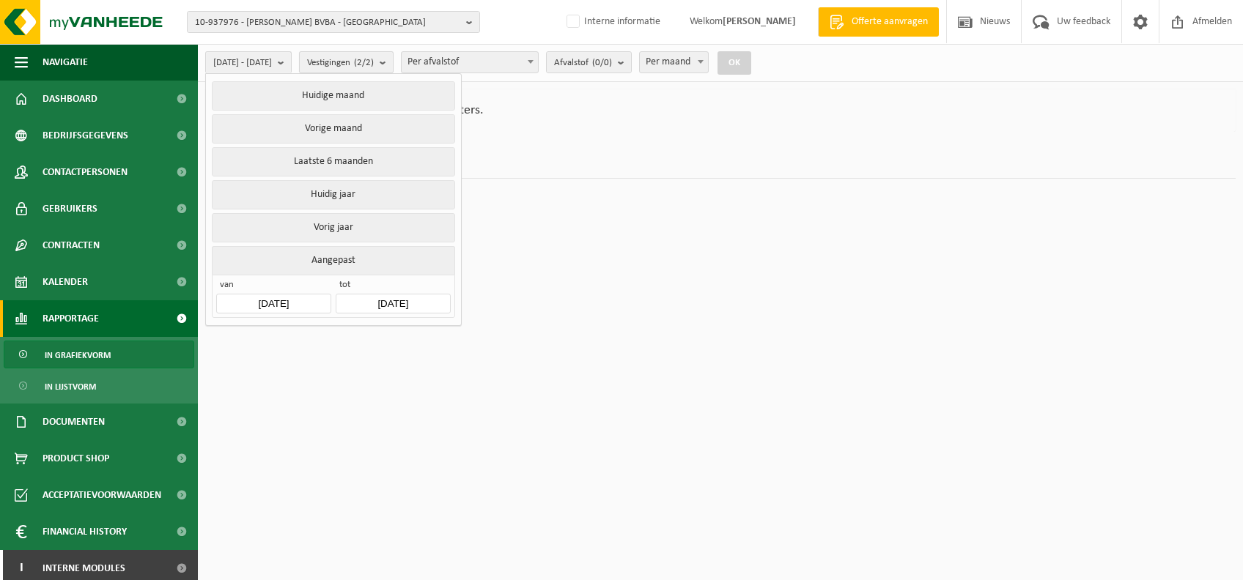
click at [374, 62] on span "Vestigingen (2/2)" at bounding box center [340, 63] width 67 height 22
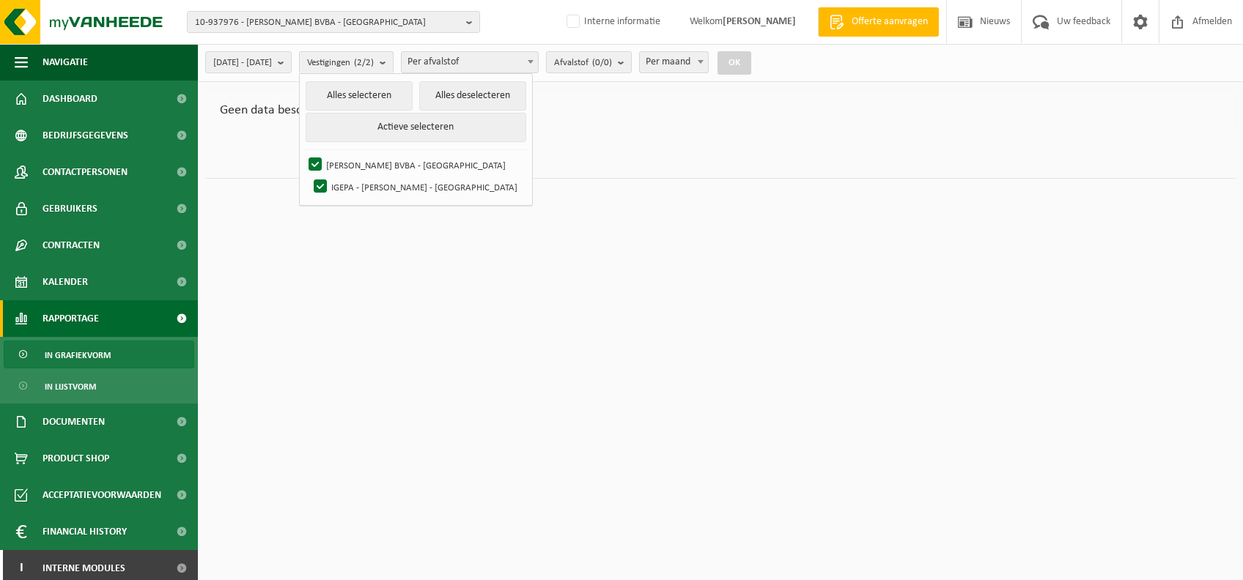
click at [498, 53] on span "Per afvalstof" at bounding box center [470, 62] width 136 height 21
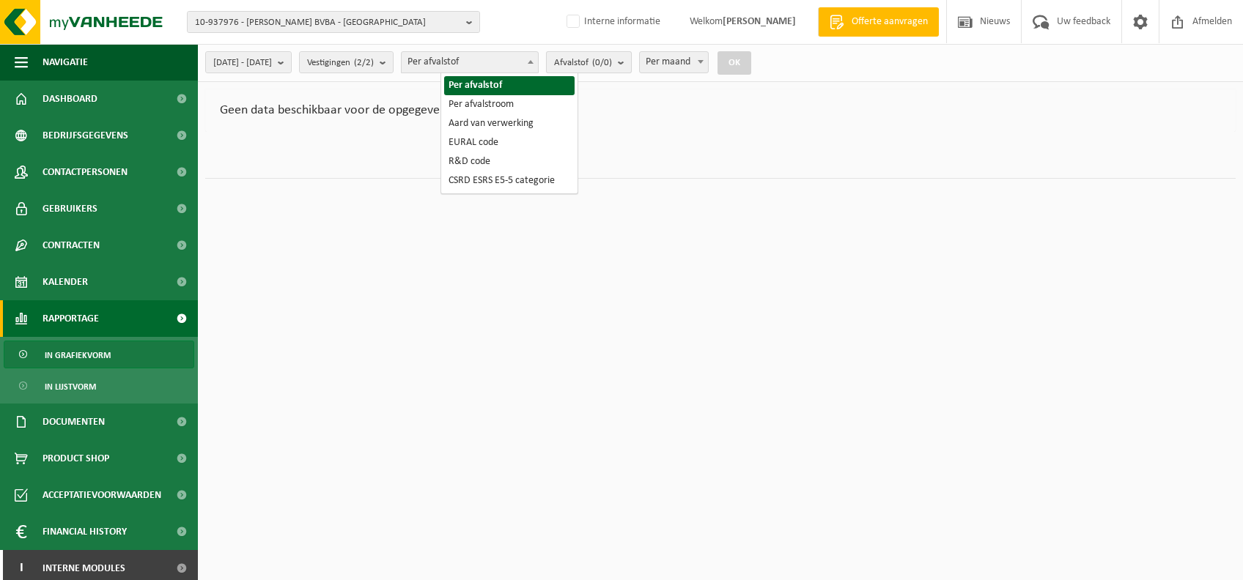
click at [598, 70] on span "Afvalstof (0/0)" at bounding box center [583, 63] width 58 height 22
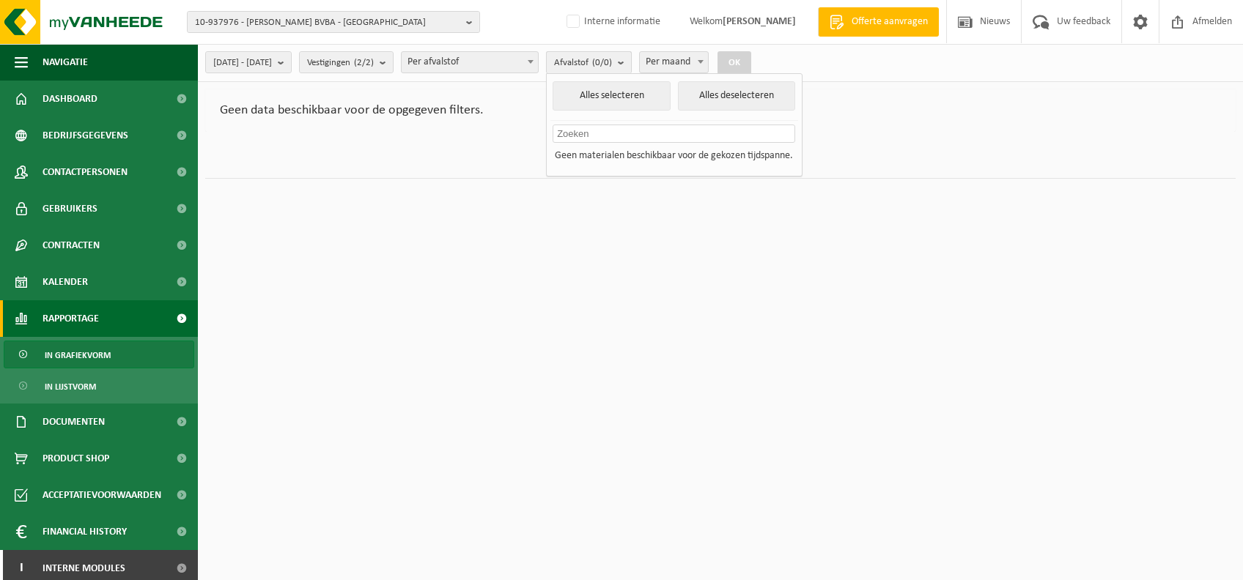
click at [612, 63] on span "Afvalstof (0/0)" at bounding box center [583, 63] width 58 height 22
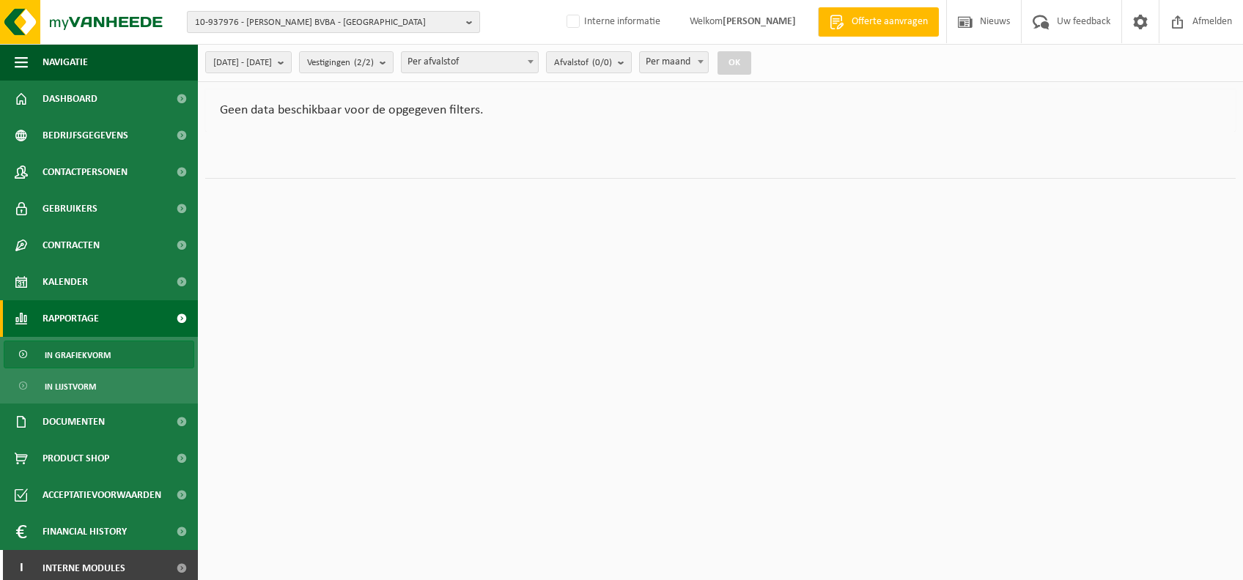
click at [328, 23] on span "10-937976 - [PERSON_NAME] BVBA - [GEOGRAPHIC_DATA]" at bounding box center [327, 23] width 265 height 22
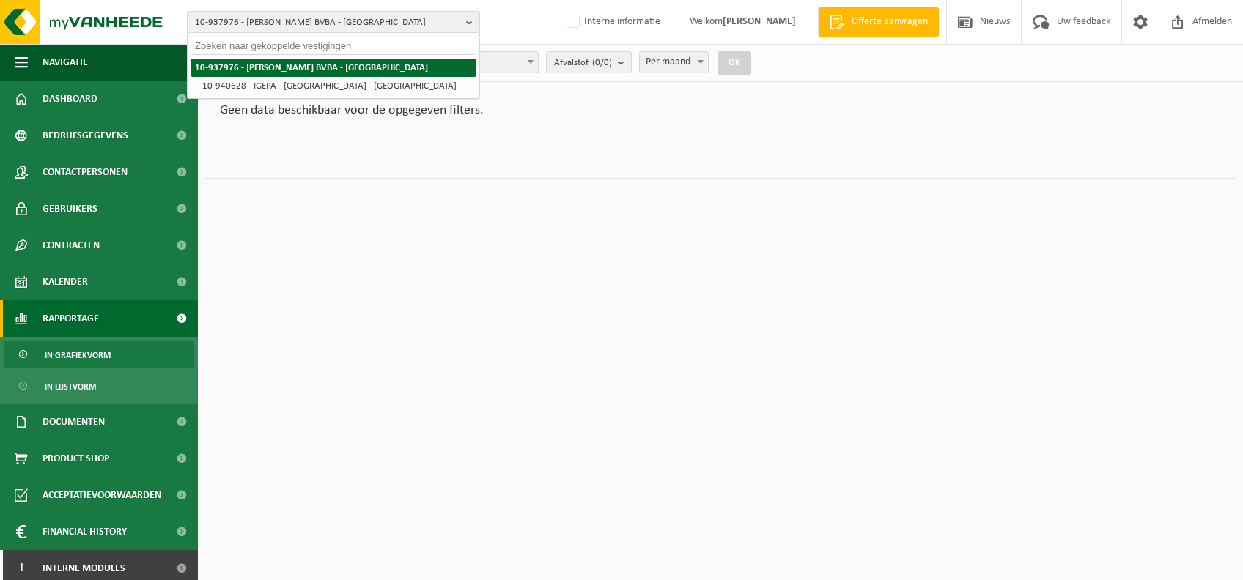
click at [367, 64] on li "10-937976 - [PERSON_NAME] BVBA - [GEOGRAPHIC_DATA]" at bounding box center [334, 68] width 286 height 18
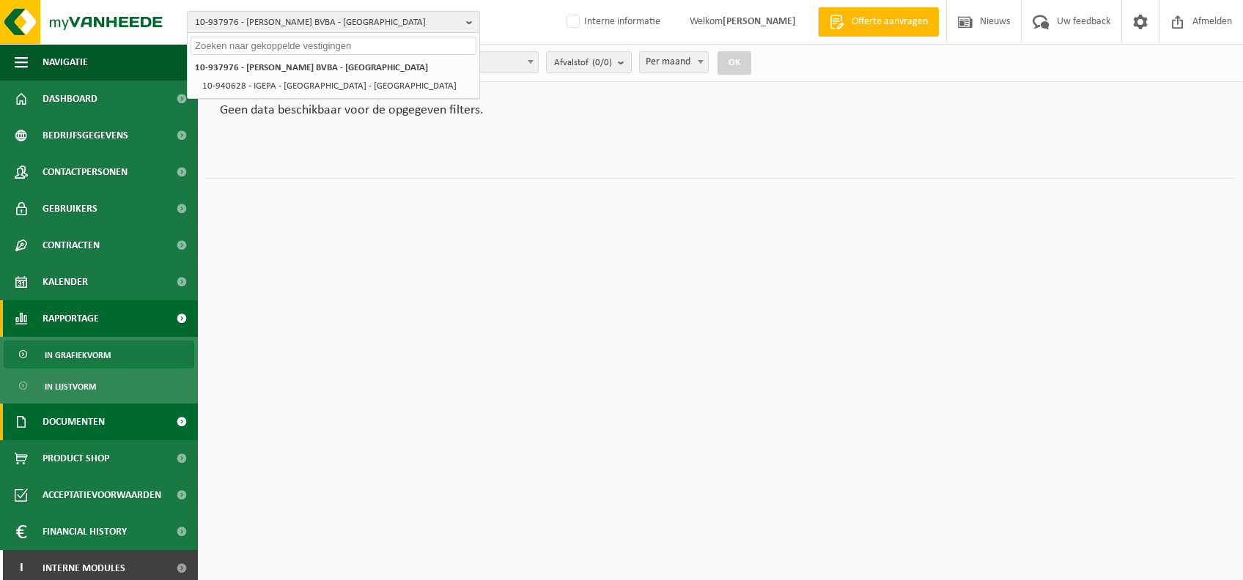
click at [96, 418] on span "Documenten" at bounding box center [74, 422] width 62 height 37
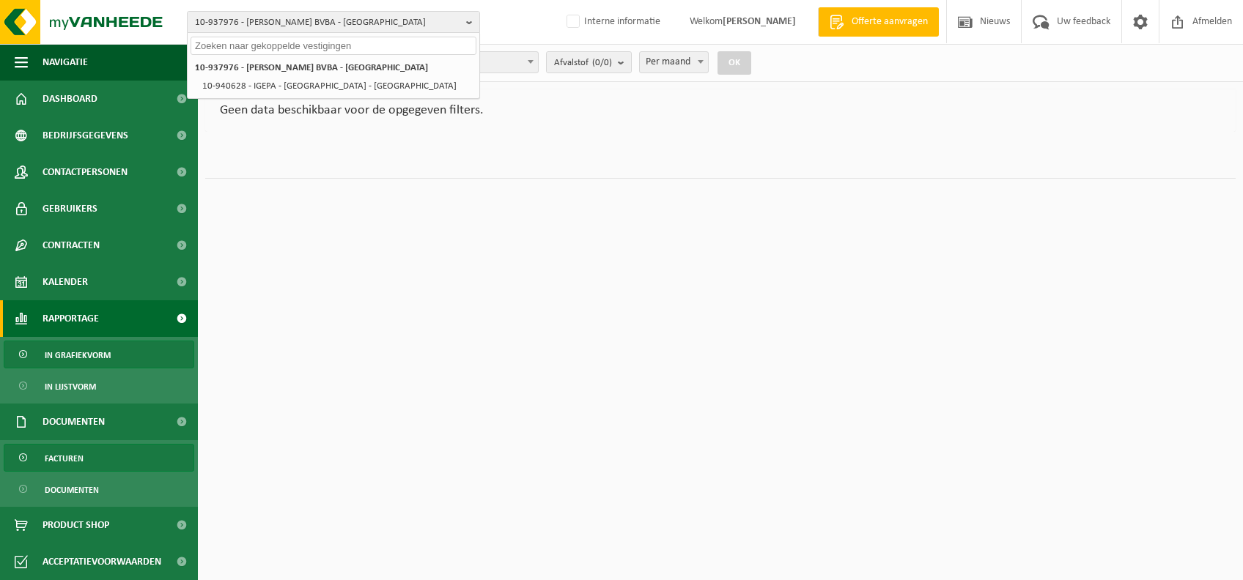
click at [81, 460] on span "Facturen" at bounding box center [64, 459] width 39 height 28
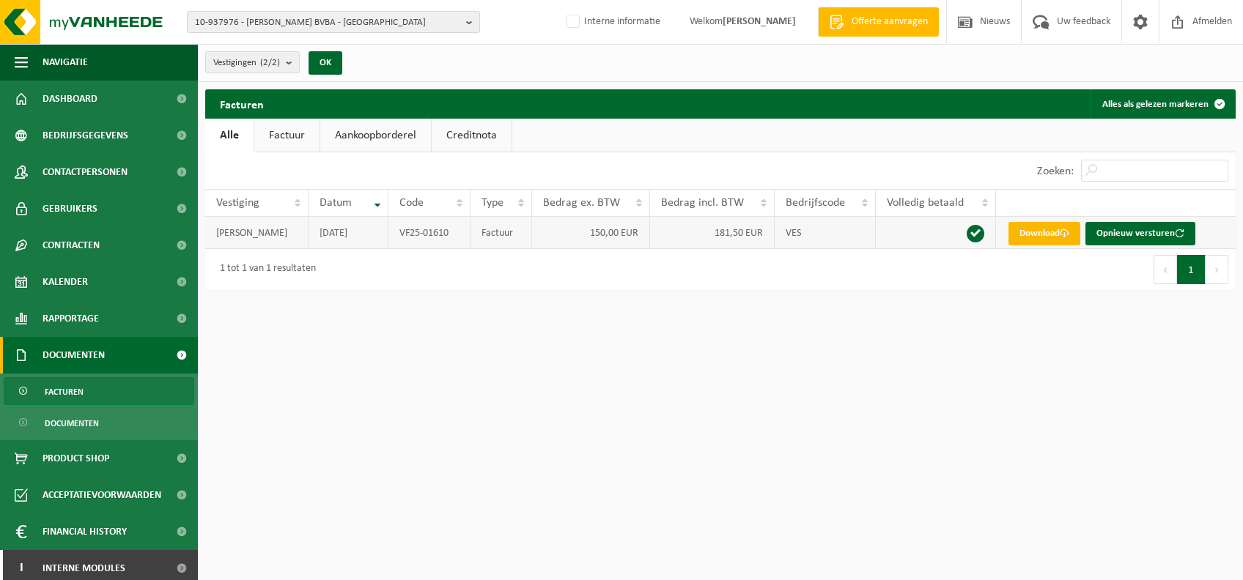
click at [1034, 240] on link "Download" at bounding box center [1044, 233] width 72 height 23
